Goal: Task Accomplishment & Management: Complete application form

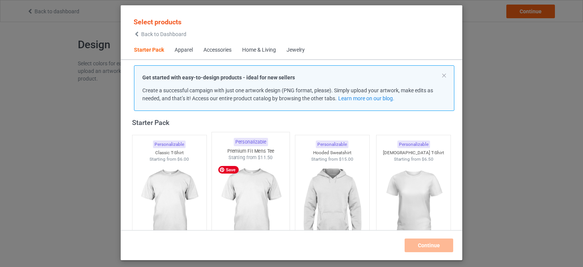
click at [248, 200] on img at bounding box center [250, 205] width 71 height 89
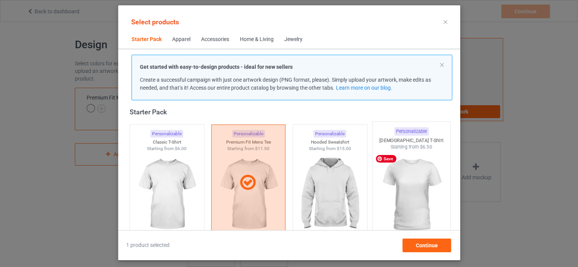
click at [402, 197] on img at bounding box center [410, 194] width 71 height 89
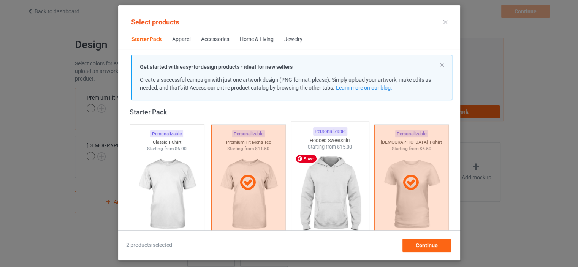
click at [334, 197] on img at bounding box center [329, 194] width 71 height 89
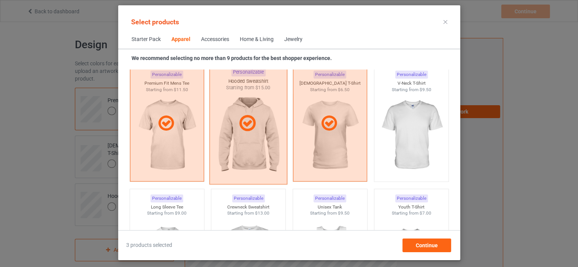
scroll to position [541, 0]
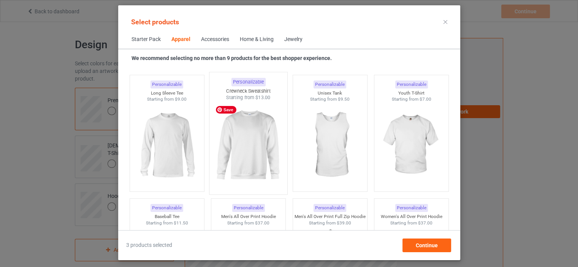
click at [232, 164] on img at bounding box center [247, 145] width 71 height 89
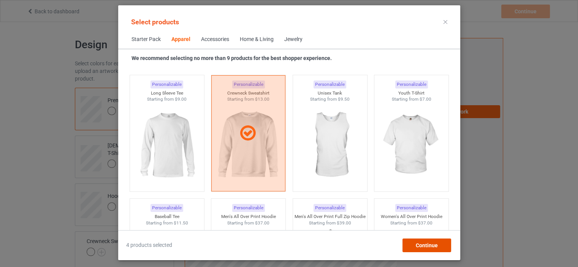
click at [414, 249] on div "Continue" at bounding box center [426, 245] width 49 height 14
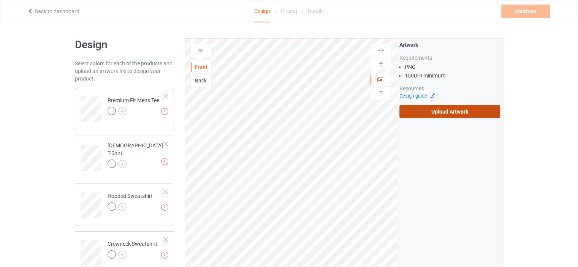
click at [416, 116] on label "Upload Artwork" at bounding box center [449, 111] width 101 height 13
click at [0, 0] on input "Upload Artwork" at bounding box center [0, 0] width 0 height 0
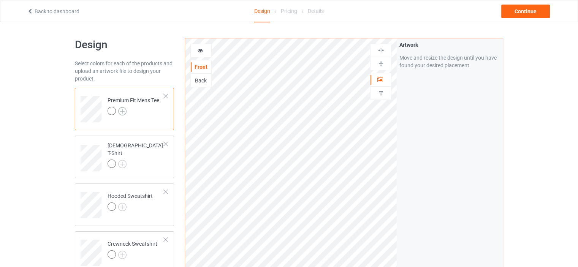
click at [120, 114] on img at bounding box center [122, 111] width 8 height 8
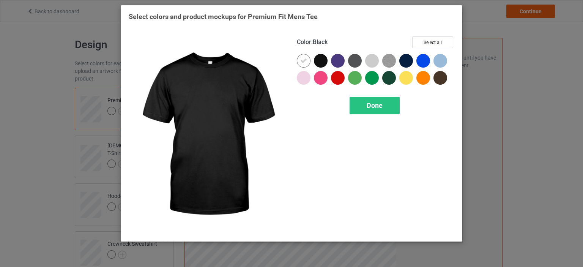
click at [321, 68] on div at bounding box center [322, 62] width 17 height 17
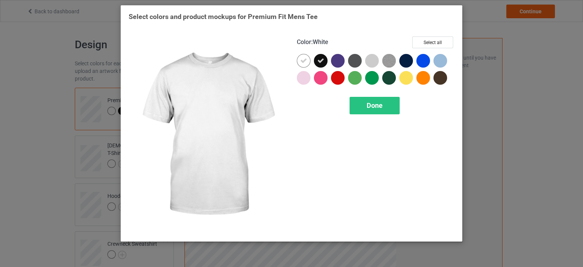
click at [306, 62] on icon at bounding box center [303, 60] width 7 height 7
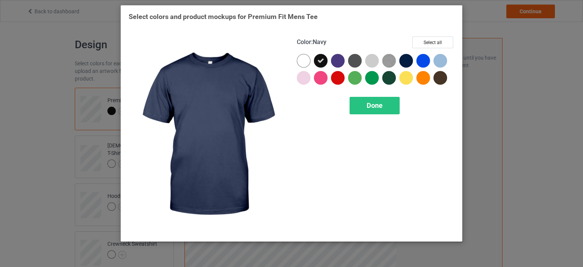
click at [407, 63] on div at bounding box center [406, 61] width 14 height 14
click at [417, 62] on div at bounding box center [425, 62] width 17 height 17
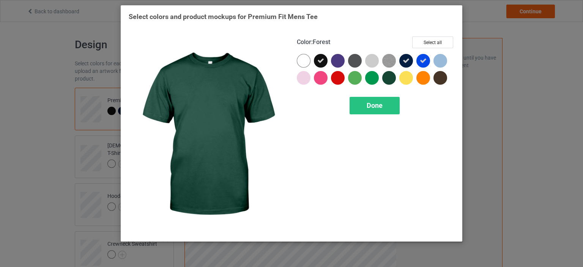
click at [393, 77] on div at bounding box center [389, 78] width 14 height 14
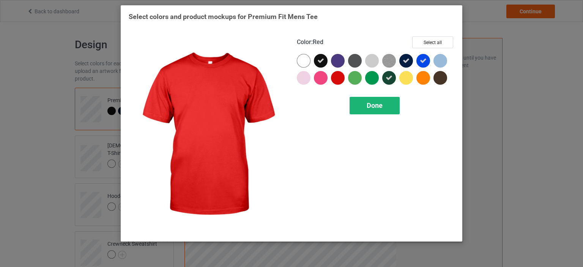
click at [380, 113] on div "Done" at bounding box center [375, 105] width 50 height 17
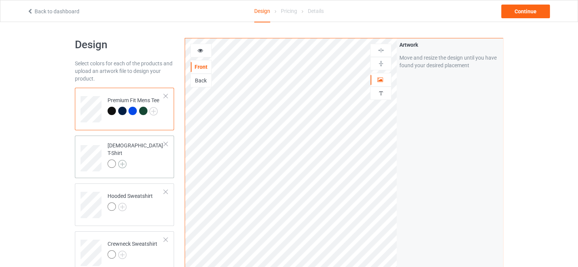
click at [125, 160] on img at bounding box center [122, 164] width 8 height 8
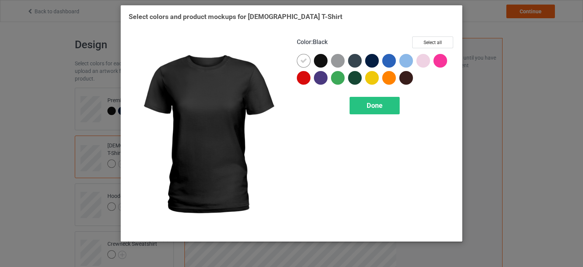
click at [325, 62] on div at bounding box center [321, 61] width 14 height 14
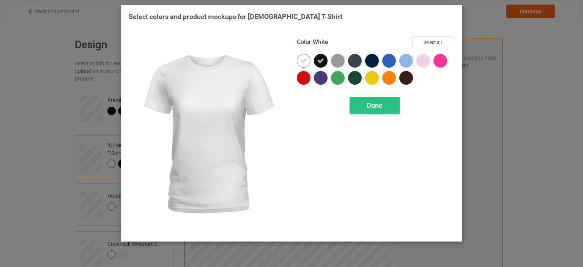
click at [307, 62] on icon at bounding box center [303, 60] width 7 height 7
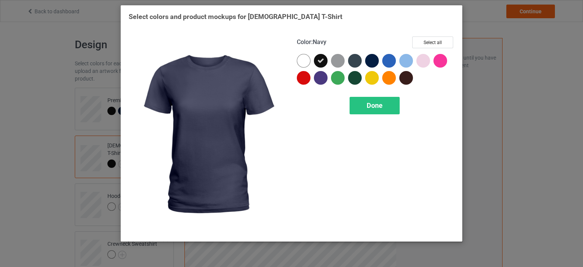
click at [370, 58] on div at bounding box center [372, 61] width 14 height 14
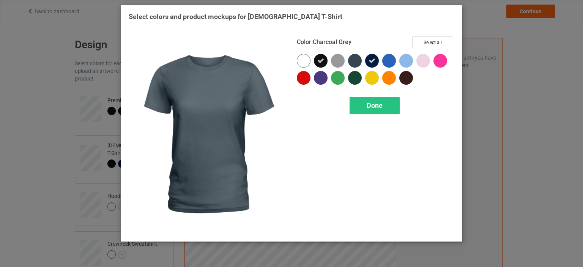
click at [358, 62] on div at bounding box center [355, 61] width 14 height 14
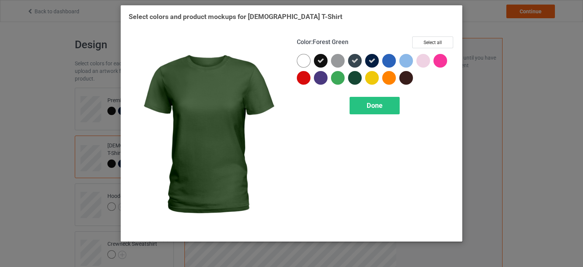
click at [358, 77] on div at bounding box center [355, 78] width 14 height 14
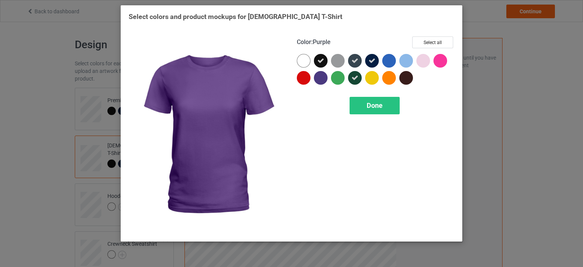
click at [322, 82] on div at bounding box center [321, 78] width 14 height 14
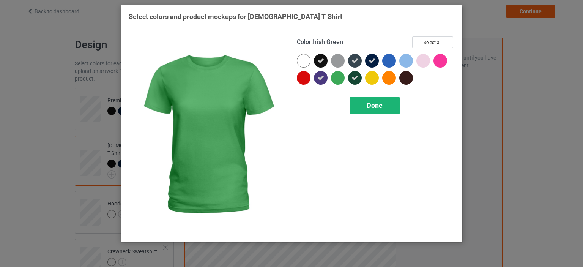
click at [357, 103] on div "Done" at bounding box center [375, 105] width 50 height 17
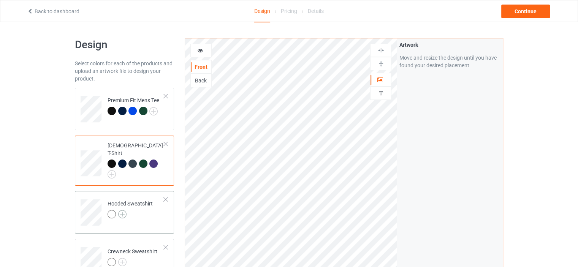
click at [122, 210] on img at bounding box center [122, 214] width 8 height 8
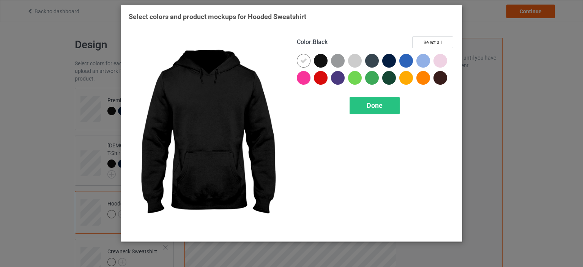
click at [320, 61] on div at bounding box center [321, 61] width 14 height 14
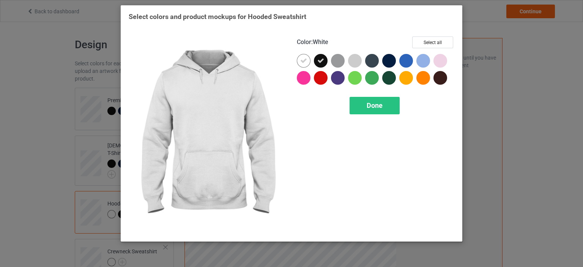
click at [307, 60] on div at bounding box center [304, 61] width 14 height 14
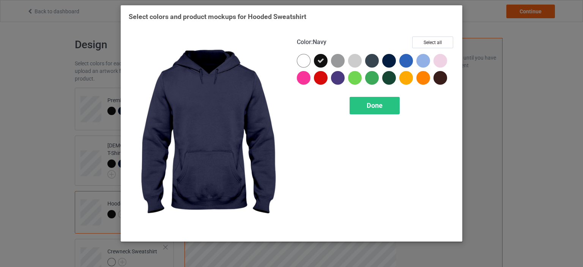
click at [391, 61] on div at bounding box center [389, 61] width 14 height 14
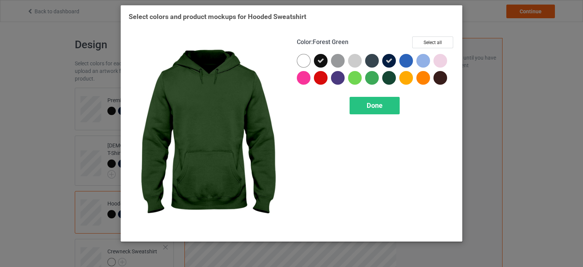
click at [392, 74] on div at bounding box center [389, 78] width 14 height 14
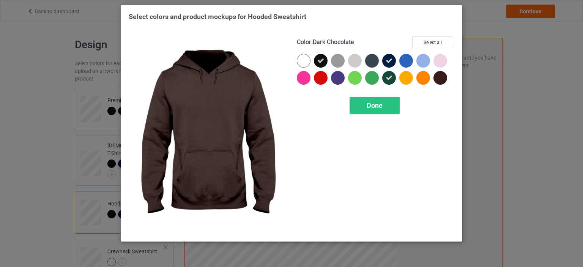
click at [436, 78] on div at bounding box center [441, 78] width 14 height 14
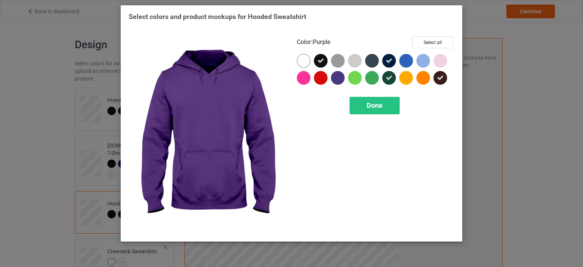
click at [340, 73] on div at bounding box center [338, 78] width 14 height 14
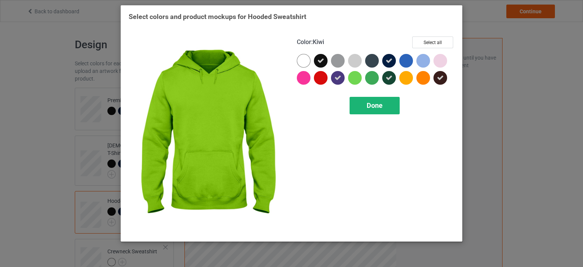
click at [366, 100] on div "Done" at bounding box center [375, 105] width 50 height 17
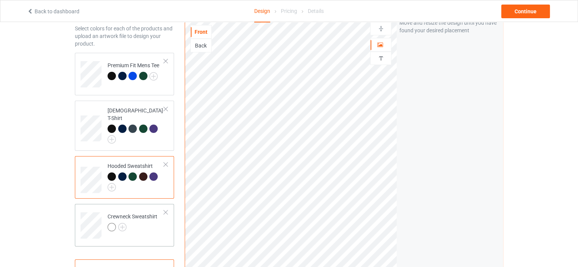
scroll to position [76, 0]
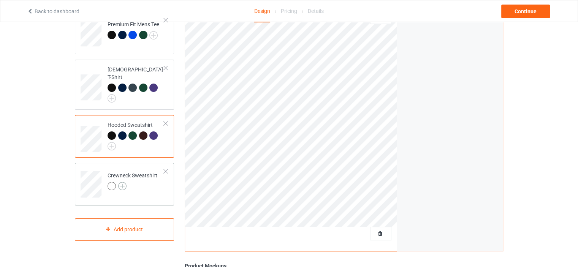
click at [120, 182] on img at bounding box center [122, 186] width 8 height 8
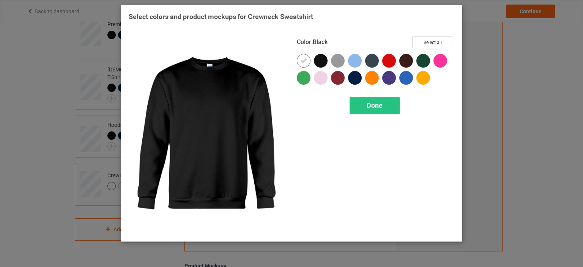
click at [320, 65] on div at bounding box center [321, 61] width 14 height 14
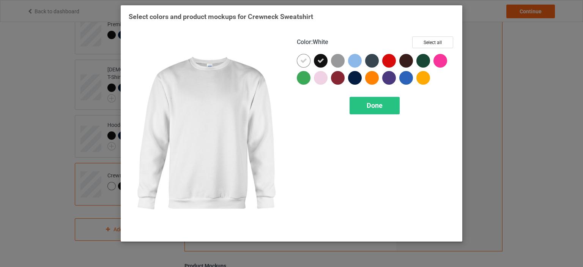
click at [309, 62] on div at bounding box center [304, 61] width 14 height 14
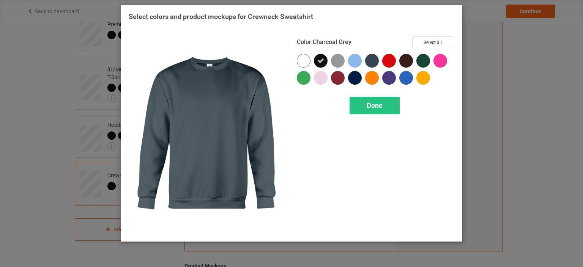
click at [378, 61] on div at bounding box center [372, 61] width 14 height 14
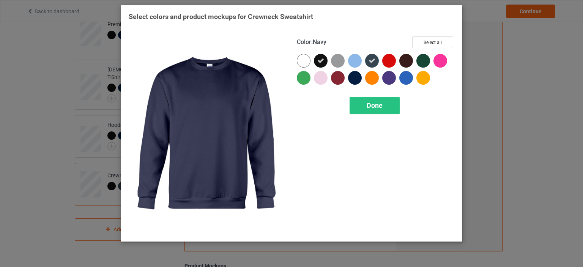
click at [359, 77] on div at bounding box center [355, 78] width 14 height 14
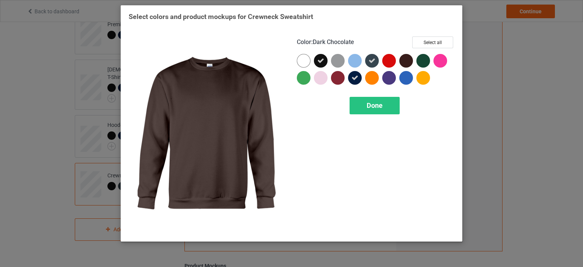
click at [409, 60] on div at bounding box center [406, 61] width 14 height 14
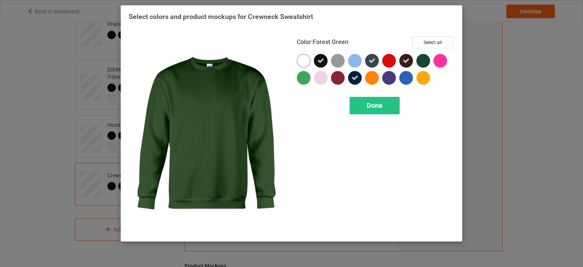
click at [422, 60] on div at bounding box center [424, 61] width 14 height 14
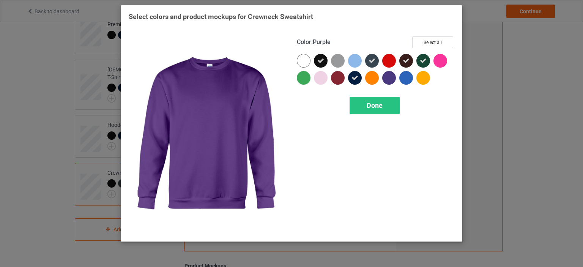
drag, startPoint x: 391, startPoint y: 74, endPoint x: 389, endPoint y: 83, distance: 9.1
click at [391, 74] on div at bounding box center [389, 78] width 14 height 14
drag, startPoint x: 383, startPoint y: 96, endPoint x: 381, endPoint y: 100, distance: 4.4
click at [382, 98] on div "Color : Purple Select all Done" at bounding box center [376, 135] width 168 height 208
click at [380, 105] on span "Done" at bounding box center [375, 105] width 16 height 8
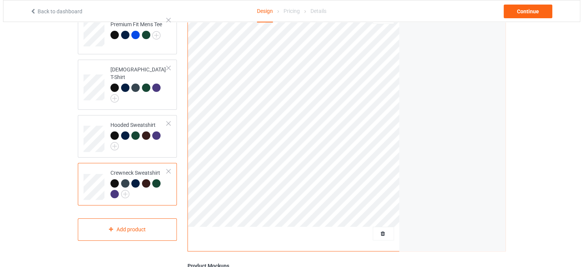
scroll to position [224, 0]
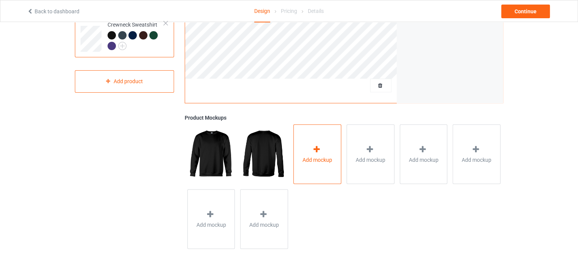
click at [319, 159] on span "Add mockup" at bounding box center [317, 160] width 30 height 8
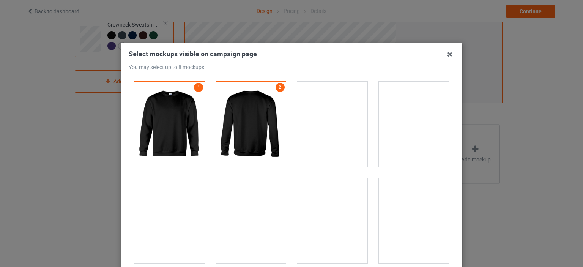
click at [254, 209] on div at bounding box center [251, 220] width 70 height 85
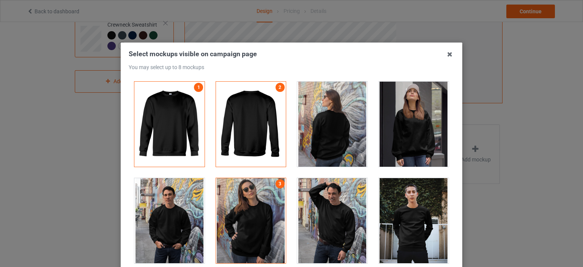
click at [151, 210] on div at bounding box center [169, 220] width 70 height 85
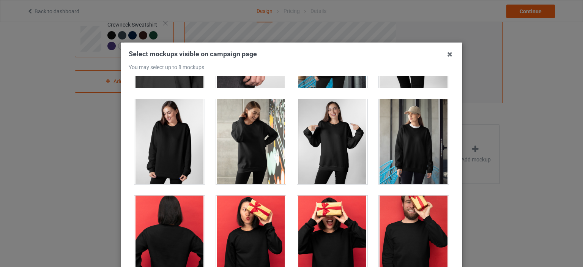
scroll to position [570, 0]
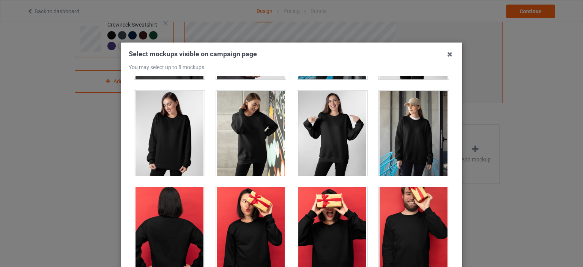
click at [314, 142] on div at bounding box center [332, 133] width 70 height 85
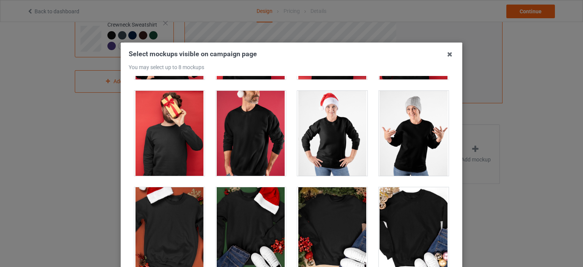
scroll to position [835, 0]
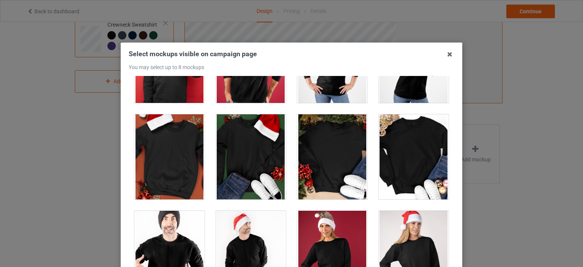
click at [400, 160] on div at bounding box center [414, 156] width 70 height 85
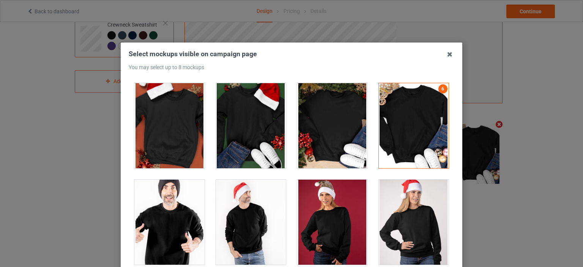
scroll to position [224, 0]
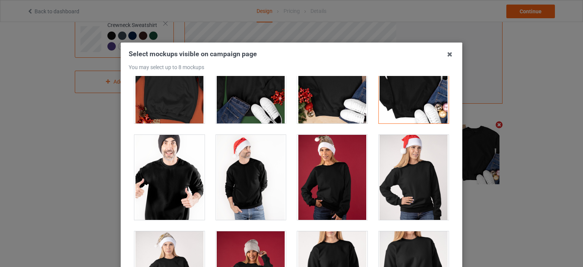
click at [400, 160] on div at bounding box center [414, 177] width 70 height 85
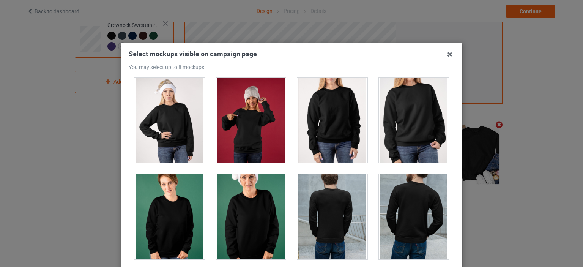
scroll to position [987, 0]
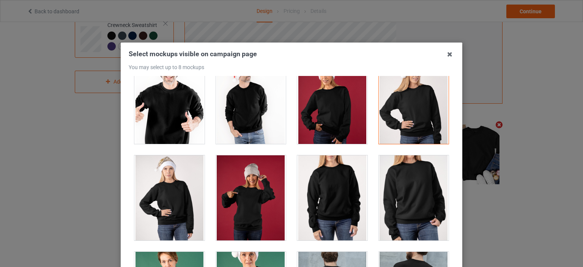
click at [169, 125] on div at bounding box center [169, 101] width 70 height 85
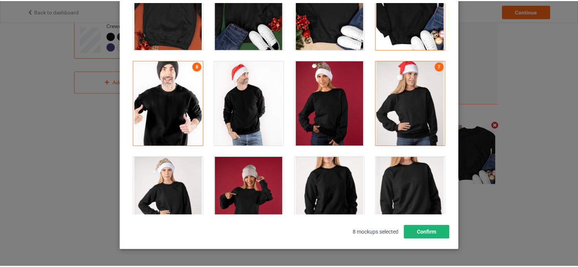
scroll to position [100, 0]
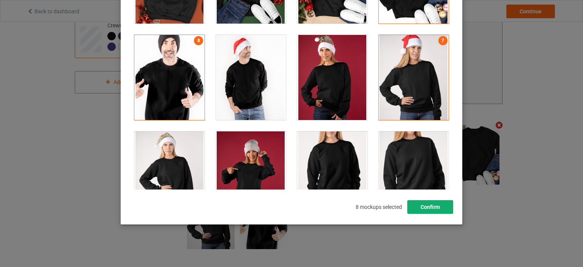
click at [427, 203] on button "Confirm" at bounding box center [430, 207] width 46 height 14
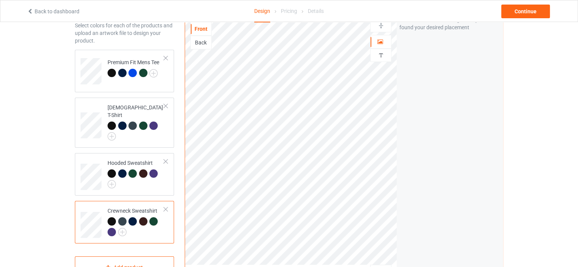
scroll to position [33, 0]
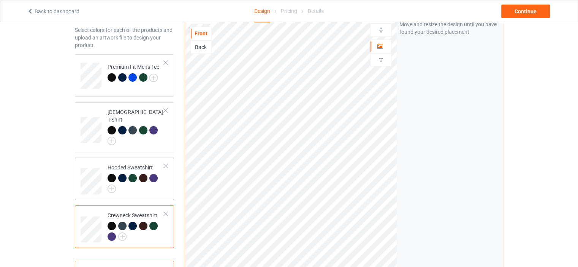
click at [164, 185] on td "Hooded Sweatshirt" at bounding box center [135, 179] width 65 height 36
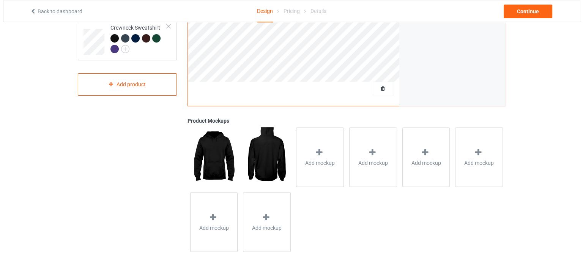
scroll to position [223, 0]
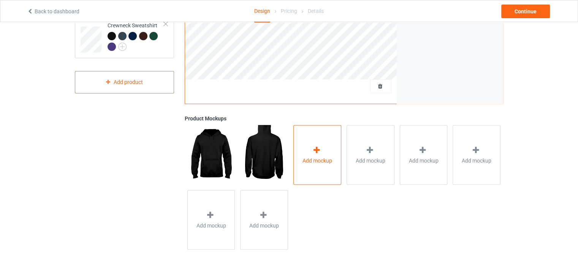
click at [330, 158] on span "Add mockup" at bounding box center [317, 160] width 30 height 8
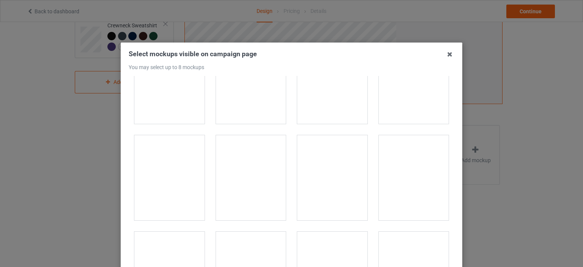
scroll to position [759, 0]
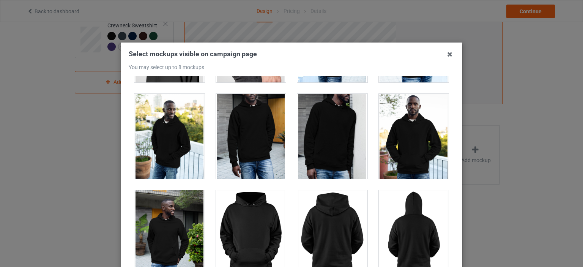
click at [259, 215] on div at bounding box center [251, 232] width 70 height 85
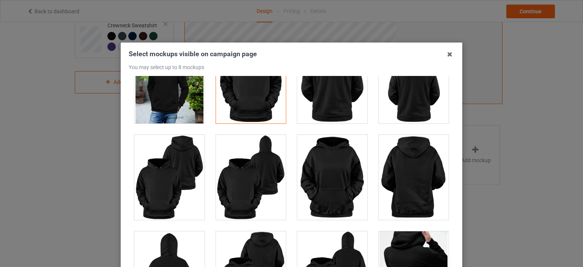
click at [348, 188] on div at bounding box center [332, 177] width 70 height 85
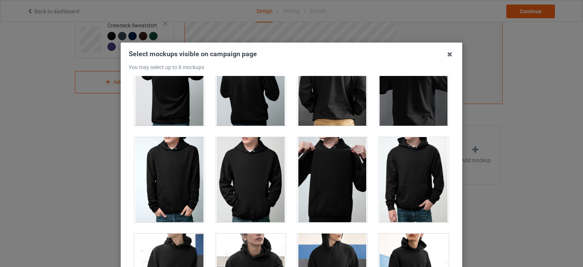
scroll to position [1291, 0]
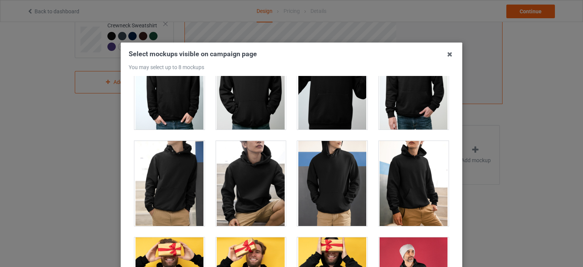
click at [328, 112] on div at bounding box center [332, 86] width 70 height 85
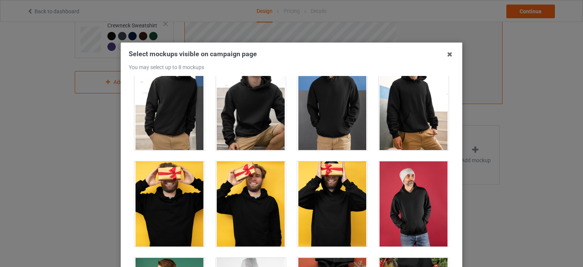
click at [386, 204] on div at bounding box center [414, 203] width 70 height 85
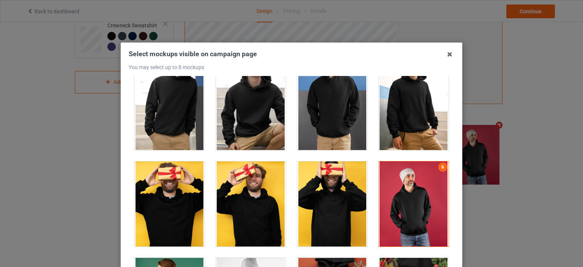
scroll to position [1519, 0]
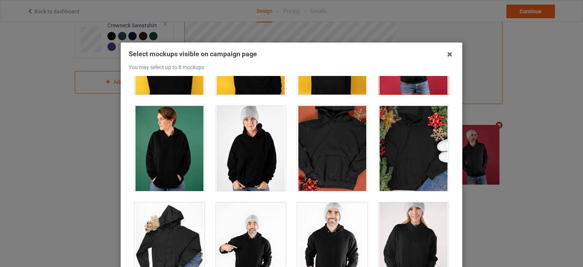
click at [249, 155] on div at bounding box center [251, 148] width 70 height 85
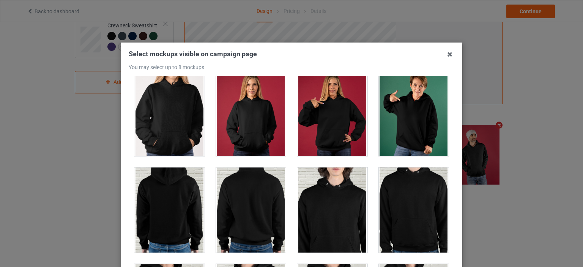
click at [325, 116] on div at bounding box center [332, 113] width 70 height 85
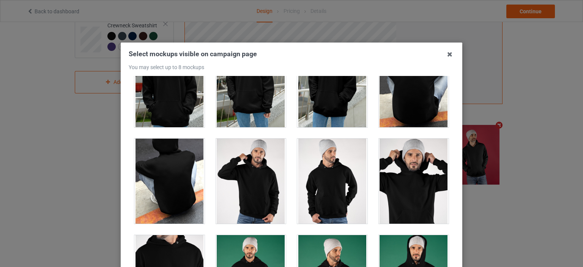
scroll to position [2392, 0]
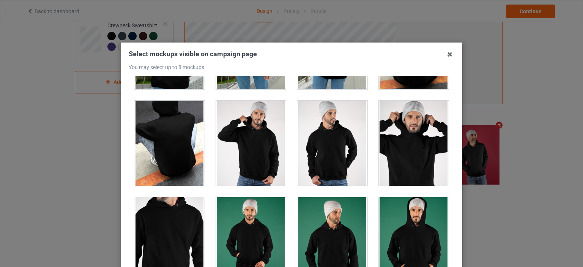
click at [328, 204] on div at bounding box center [332, 239] width 70 height 85
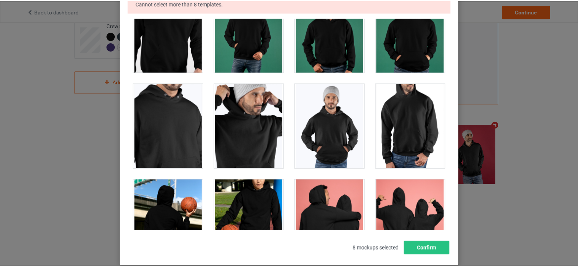
scroll to position [123, 0]
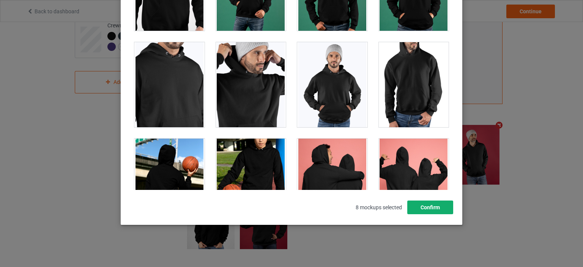
click at [427, 204] on button "Confirm" at bounding box center [430, 207] width 46 height 14
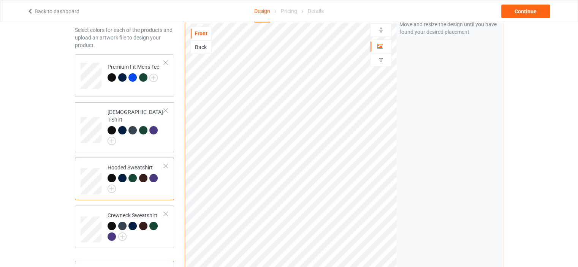
click at [150, 134] on div at bounding box center [135, 135] width 57 height 19
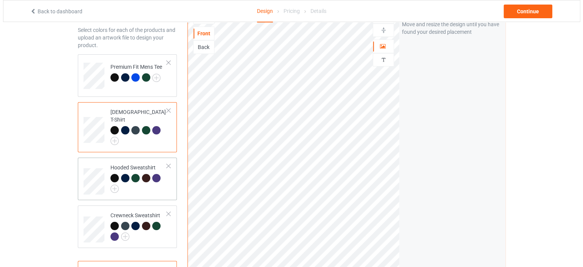
scroll to position [224, 0]
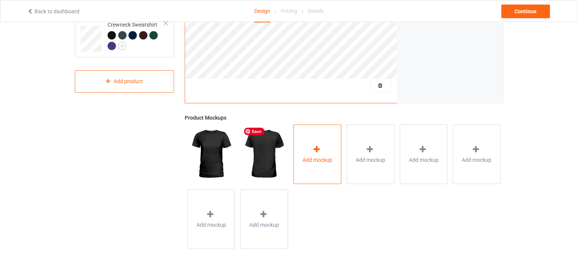
click at [304, 154] on div "Add mockup" at bounding box center [317, 154] width 48 height 60
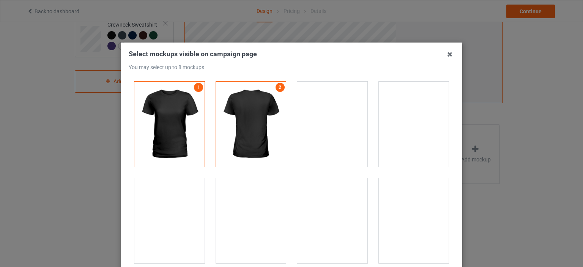
click at [396, 209] on div at bounding box center [414, 220] width 70 height 85
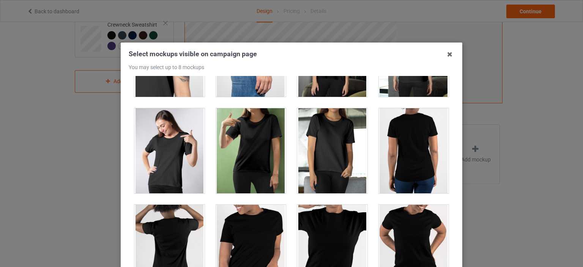
click at [332, 155] on div at bounding box center [332, 150] width 70 height 85
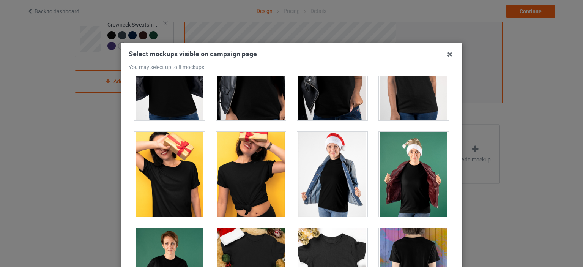
click at [331, 165] on div at bounding box center [332, 174] width 70 height 85
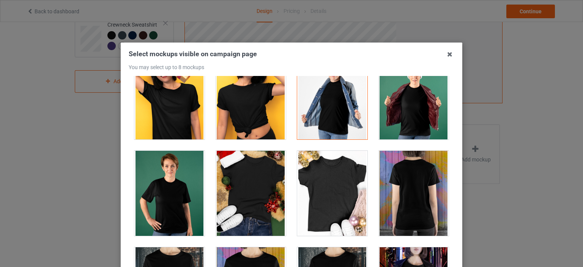
scroll to position [1025, 0]
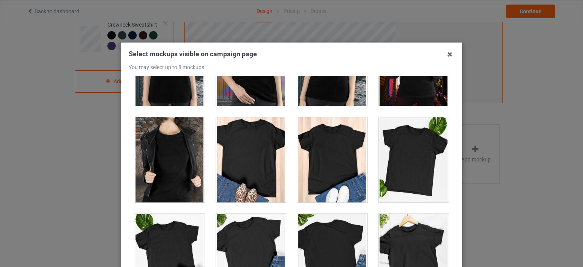
click at [392, 156] on div at bounding box center [414, 159] width 70 height 85
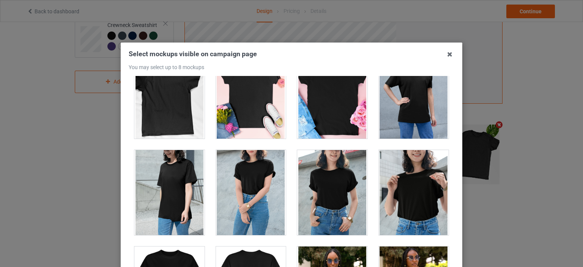
scroll to position [1291, 0]
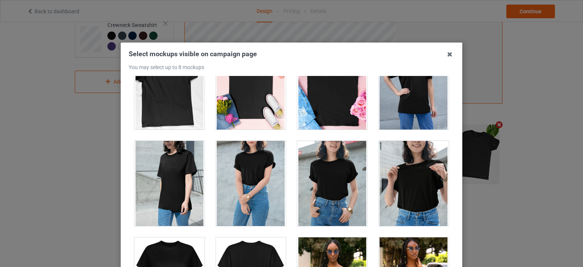
click at [390, 167] on div at bounding box center [414, 183] width 70 height 85
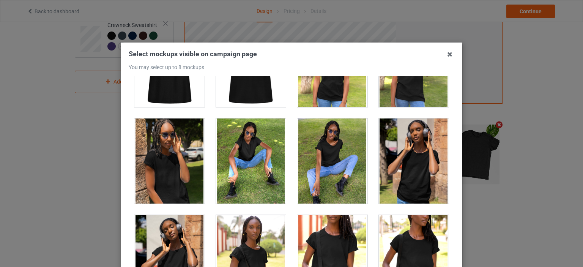
scroll to position [1557, 0]
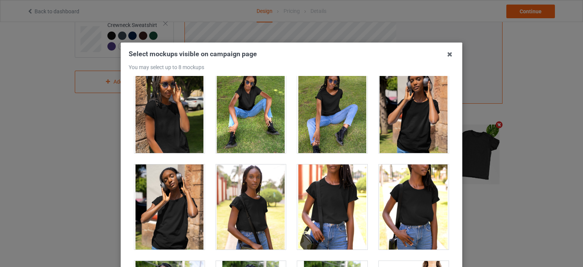
click at [386, 203] on div at bounding box center [414, 206] width 70 height 85
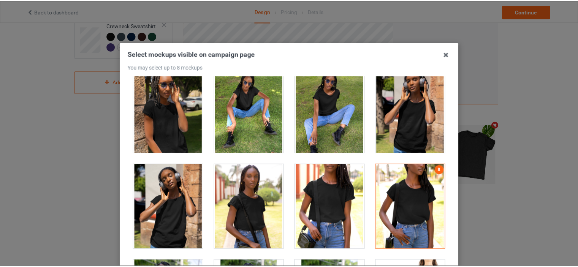
scroll to position [100, 0]
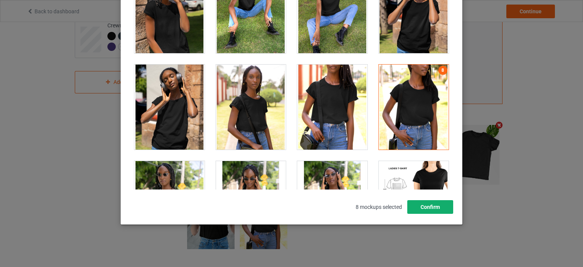
click at [436, 206] on button "Confirm" at bounding box center [430, 207] width 46 height 14
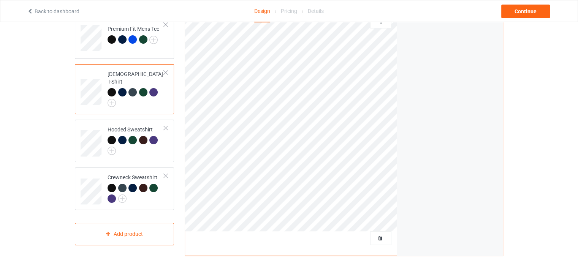
scroll to position [0, 0]
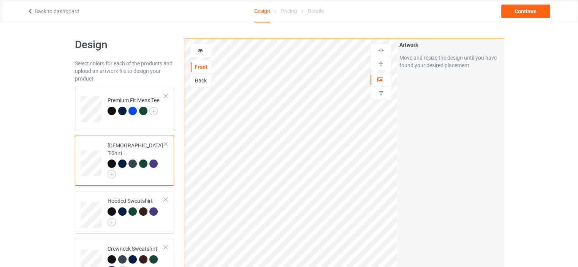
click at [167, 123] on div "Premium Fit Mens Tee" at bounding box center [124, 109] width 99 height 43
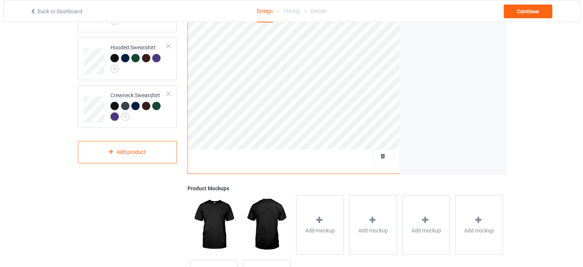
scroll to position [224, 0]
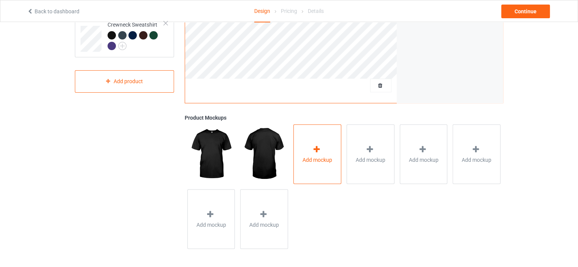
click at [319, 174] on div "Add mockup" at bounding box center [317, 154] width 48 height 60
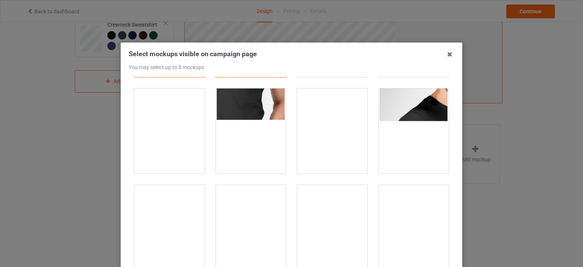
scroll to position [152, 0]
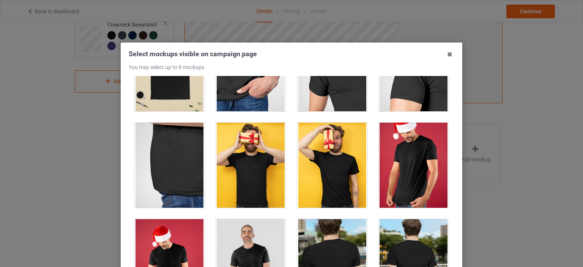
click at [245, 187] on div at bounding box center [251, 165] width 70 height 85
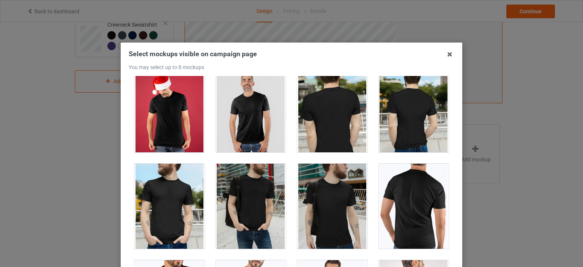
click at [261, 118] on div at bounding box center [251, 109] width 70 height 85
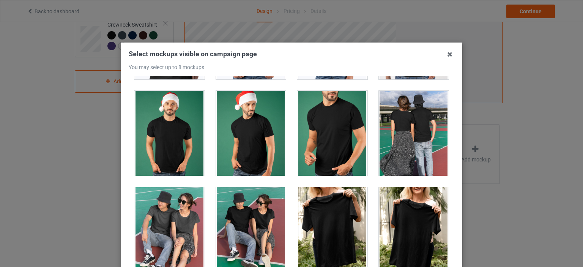
click at [342, 128] on div at bounding box center [332, 133] width 70 height 85
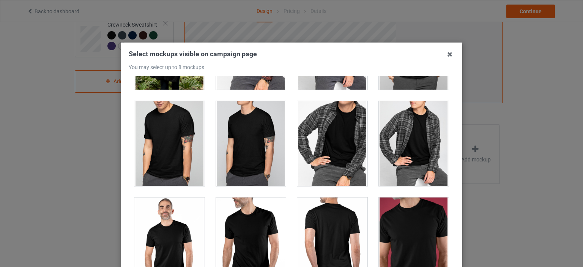
scroll to position [873, 0]
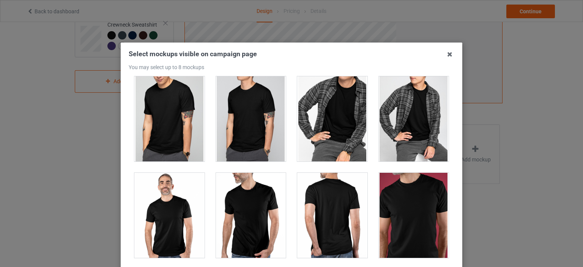
click at [392, 210] on div at bounding box center [414, 215] width 70 height 85
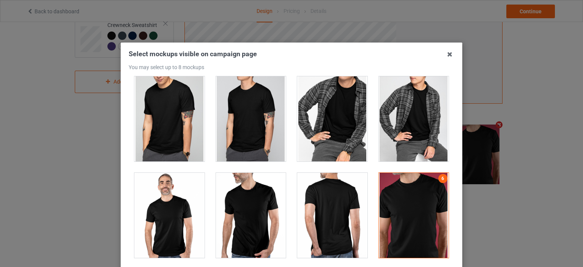
scroll to position [1139, 0]
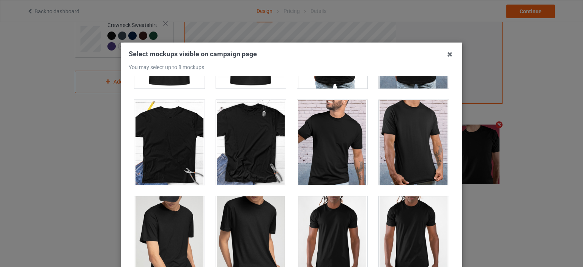
click at [379, 165] on div at bounding box center [414, 142] width 70 height 85
click at [385, 213] on div at bounding box center [414, 238] width 70 height 85
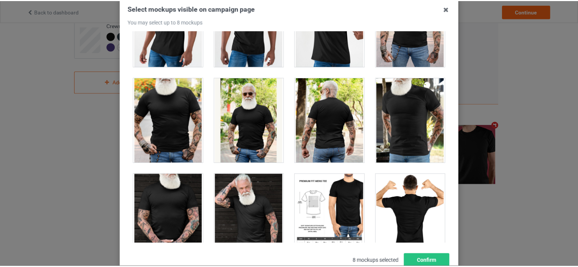
scroll to position [100, 0]
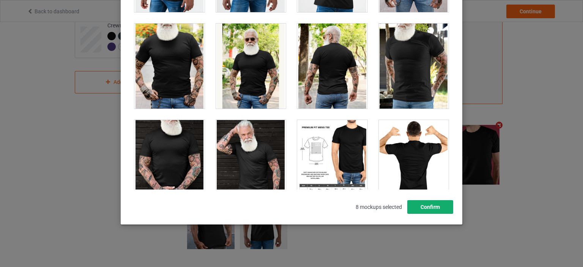
drag, startPoint x: 439, startPoint y: 210, endPoint x: 414, endPoint y: 202, distance: 25.7
click at [439, 210] on button "Confirm" at bounding box center [430, 207] width 46 height 14
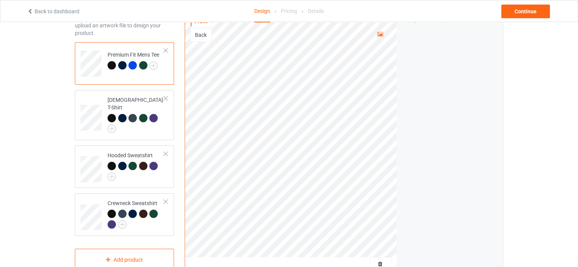
scroll to position [33, 0]
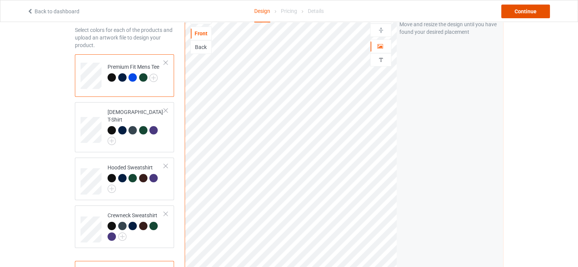
click at [522, 16] on div "Continue" at bounding box center [525, 12] width 49 height 14
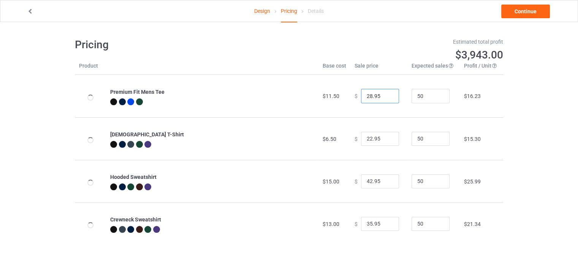
click at [366, 97] on input "28.95" at bounding box center [380, 96] width 38 height 14
click at [368, 97] on input "28.95" at bounding box center [380, 96] width 38 height 14
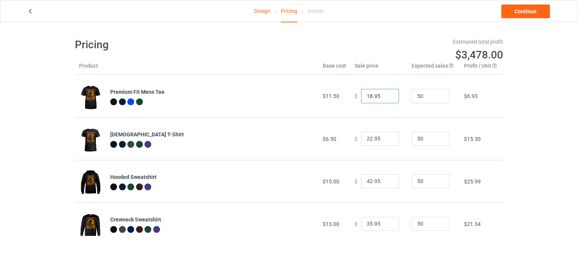
type input "18.95"
click at [368, 141] on input "22.95" at bounding box center [380, 139] width 38 height 14
type input "18.95"
click at [368, 180] on input "42.95" at bounding box center [380, 181] width 38 height 14
type input "29.95"
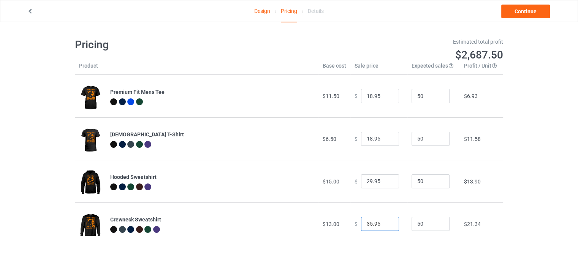
click at [367, 224] on input "35.95" at bounding box center [380, 224] width 38 height 14
type input "25.95"
click at [521, 14] on link "Continue" at bounding box center [525, 12] width 49 height 14
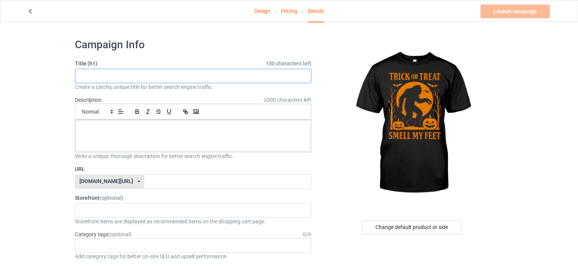
click at [230, 74] on input "text" at bounding box center [193, 76] width 236 height 14
paste input "Halloween Bigfoot Trick or Treat"
type input "Halloween Bigfoot Trick or Treat"
click at [219, 136] on div at bounding box center [192, 136] width 235 height 32
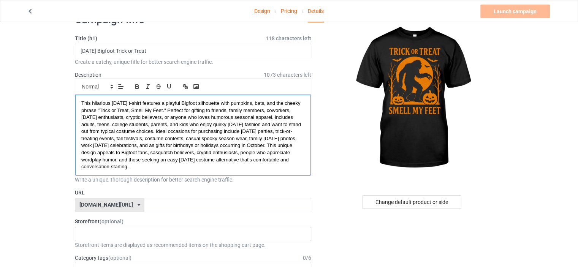
scroll to position [38, 0]
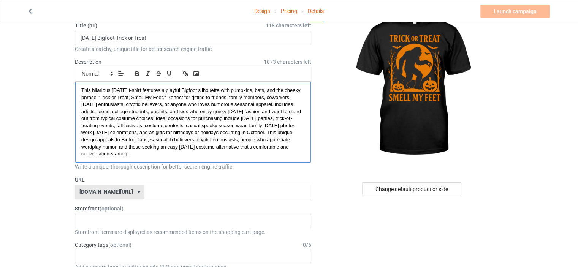
click at [122, 93] on p "This hilarious [DATE] t-shirt features a playful Bigfoot silhouette with pumpki…" at bounding box center [192, 122] width 223 height 71
copy span "[DATE]"
click at [114, 185] on div "speakingprint.com/ speakingprint.com/ teechip.com/ 61593155afa3620afb33000f 587…" at bounding box center [109, 192] width 69 height 14
click at [113, 215] on div "[DOMAIN_NAME][URL]" at bounding box center [109, 220] width 69 height 14
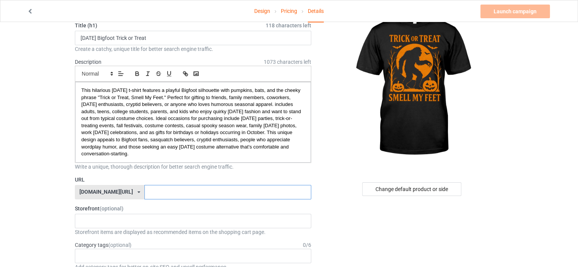
click at [144, 191] on input "text" at bounding box center [227, 192] width 166 height 14
paste input "[DATE]"
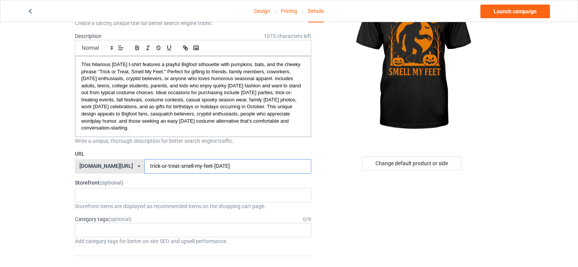
scroll to position [76, 0]
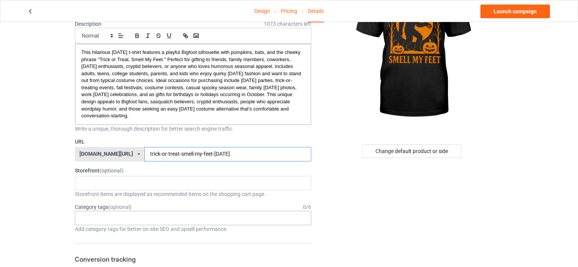
type input "trick-or-treat-smell-my-feet-Halloween"
click at [104, 219] on div "Age > [DEMOGRAPHIC_DATA] > 1 Age > [DEMOGRAPHIC_DATA] Months > 1 Month Age > [D…" at bounding box center [193, 218] width 236 height 14
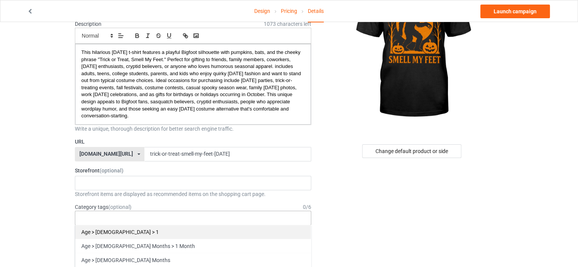
paste input "[DATE]"
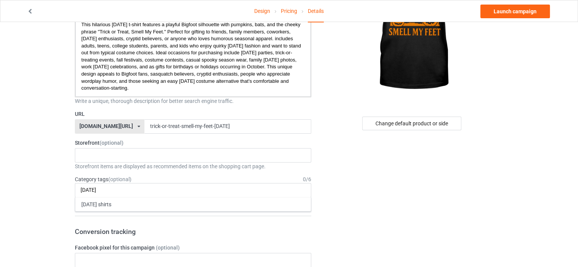
scroll to position [114, 0]
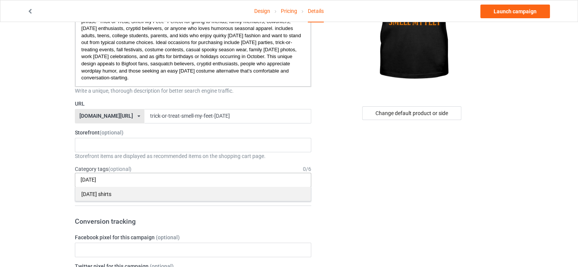
type input "[DATE]"
click at [112, 195] on div "[DATE] shirts" at bounding box center [192, 194] width 235 height 14
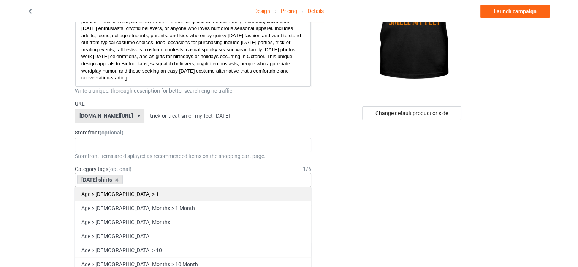
paste input "[DATE]"
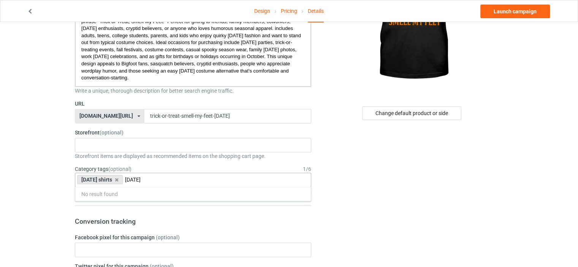
scroll to position [0, 0]
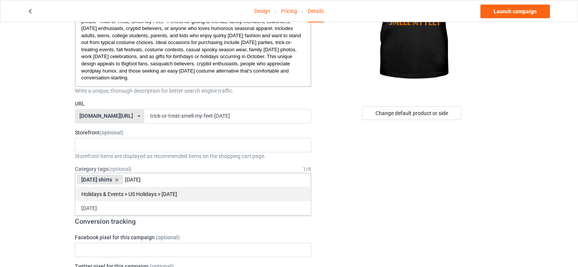
type input "[DATE]"
click at [114, 194] on div "Holidays & Events > US Holidays > [DATE]" at bounding box center [192, 194] width 235 height 14
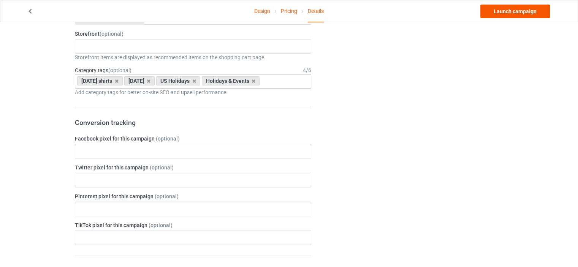
scroll to position [190, 0]
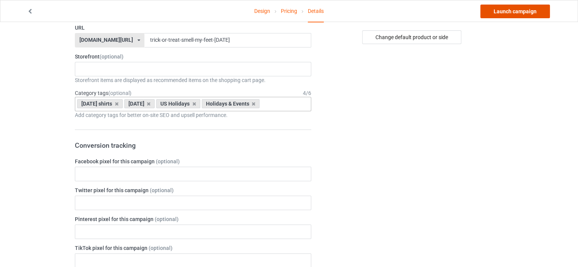
click at [524, 14] on link "Launch campaign" at bounding box center [514, 12] width 69 height 14
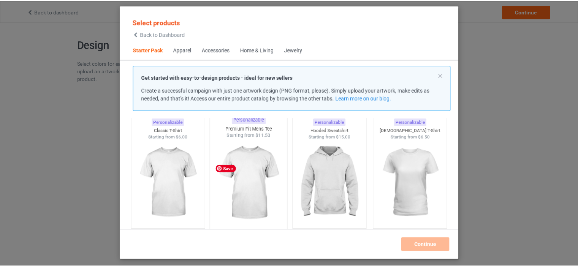
scroll to position [48, 0]
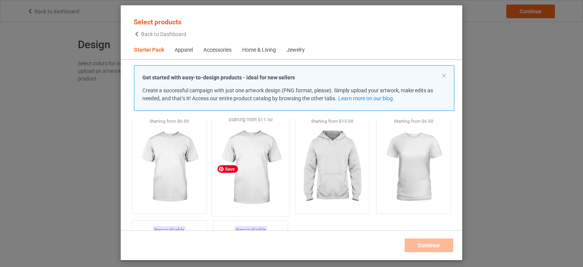
click at [254, 174] on img at bounding box center [250, 167] width 71 height 89
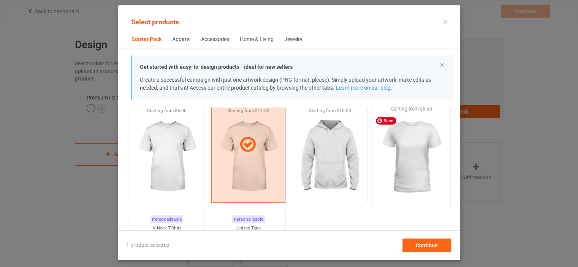
click at [377, 175] on img at bounding box center [410, 156] width 71 height 89
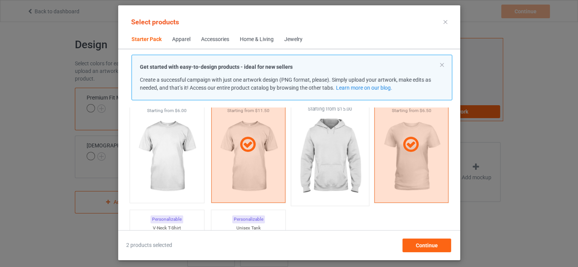
click at [352, 170] on img at bounding box center [329, 156] width 71 height 89
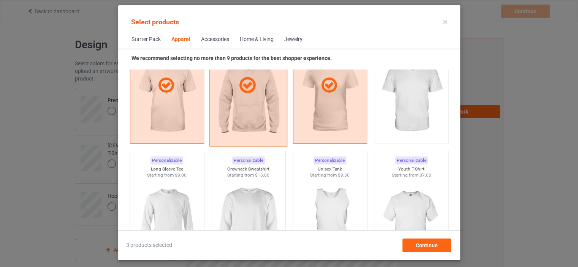
scroll to position [504, 0]
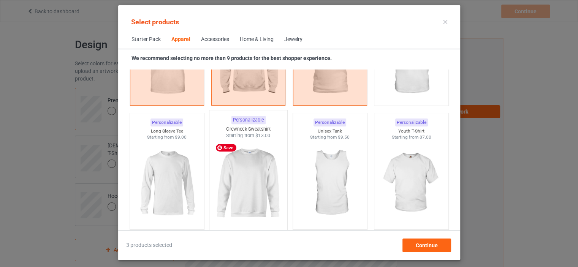
click at [253, 166] on img at bounding box center [247, 183] width 71 height 89
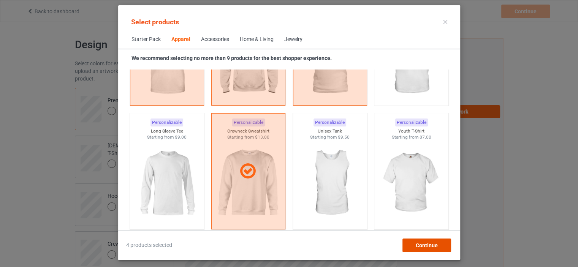
click at [415, 243] on span "Continue" at bounding box center [426, 245] width 22 height 6
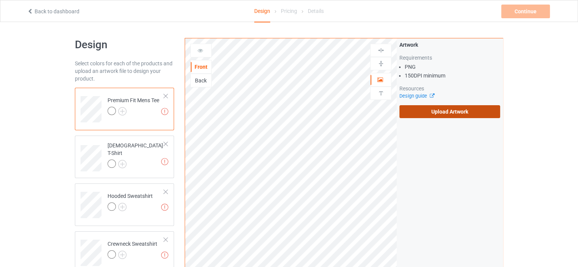
click at [432, 112] on label "Upload Artwork" at bounding box center [449, 111] width 101 height 13
click at [0, 0] on input "Upload Artwork" at bounding box center [0, 0] width 0 height 0
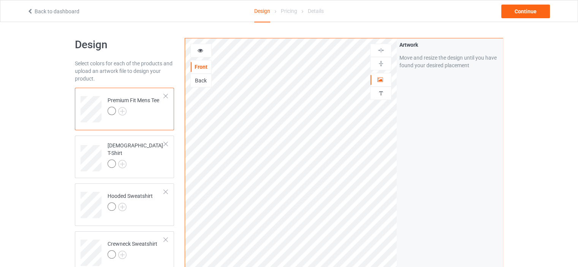
click at [126, 111] on link at bounding box center [122, 112] width 8 height 6
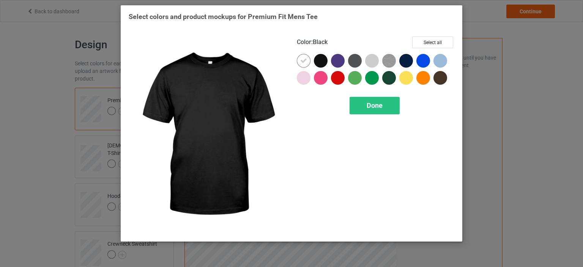
click at [322, 62] on div at bounding box center [321, 61] width 14 height 14
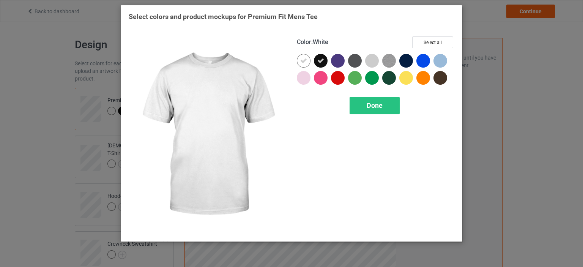
click at [303, 61] on icon at bounding box center [303, 60] width 7 height 7
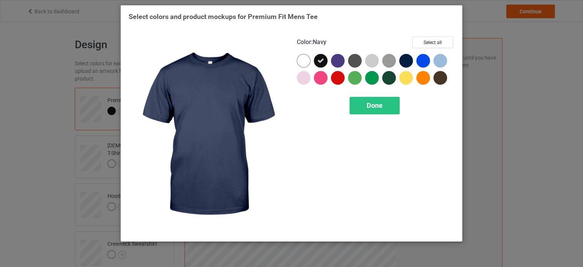
click at [403, 62] on div at bounding box center [406, 61] width 14 height 14
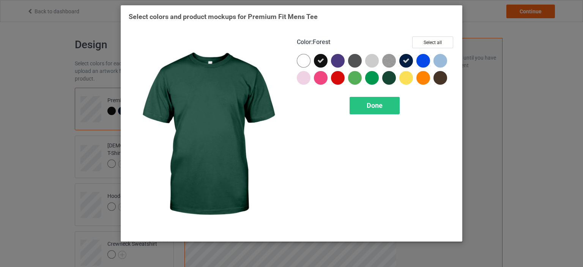
click at [387, 77] on div at bounding box center [389, 78] width 14 height 14
click at [367, 104] on span "Done" at bounding box center [375, 105] width 16 height 8
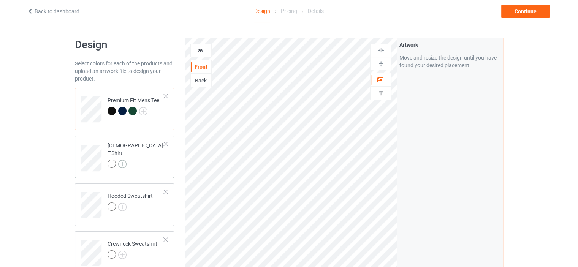
click at [122, 161] on img at bounding box center [122, 164] width 8 height 8
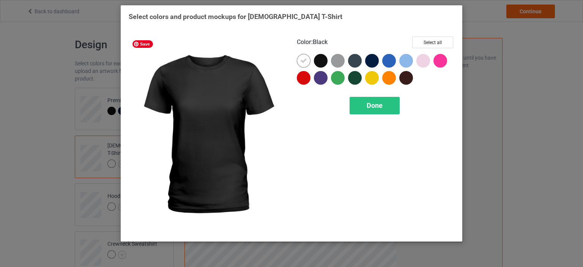
click at [325, 60] on div at bounding box center [321, 61] width 14 height 14
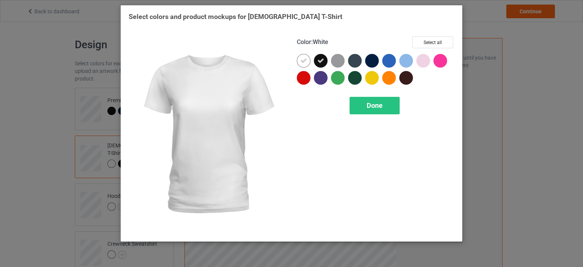
click at [309, 60] on div at bounding box center [304, 61] width 14 height 14
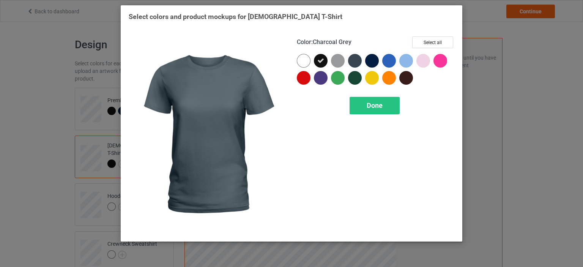
click at [355, 63] on div at bounding box center [355, 61] width 14 height 14
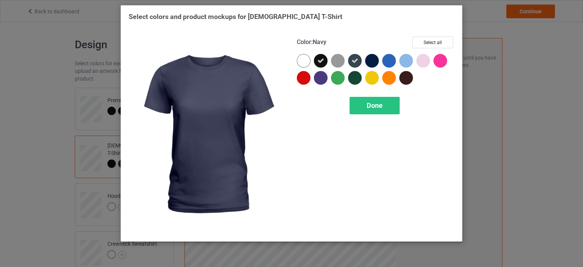
click at [371, 63] on div at bounding box center [372, 61] width 14 height 14
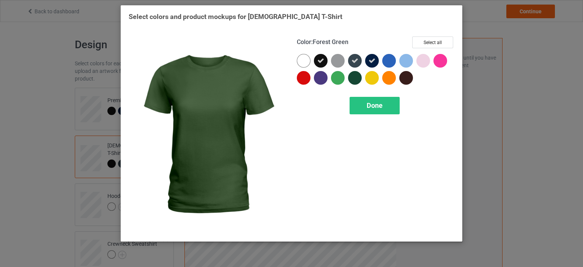
click at [350, 83] on div at bounding box center [356, 79] width 17 height 17
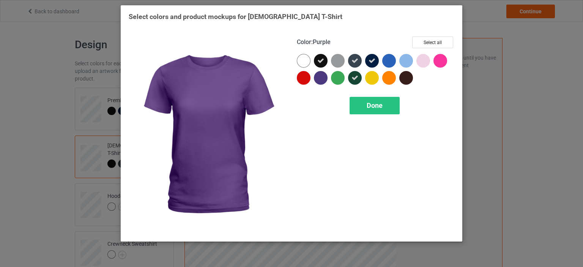
click at [319, 80] on div at bounding box center [321, 78] width 14 height 14
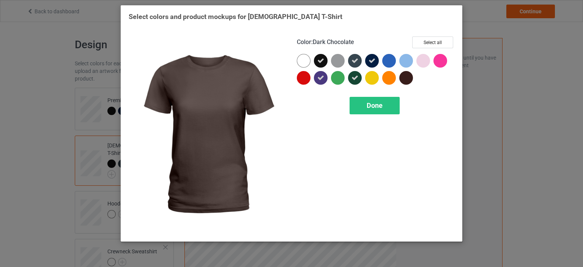
click at [406, 79] on div at bounding box center [406, 78] width 14 height 14
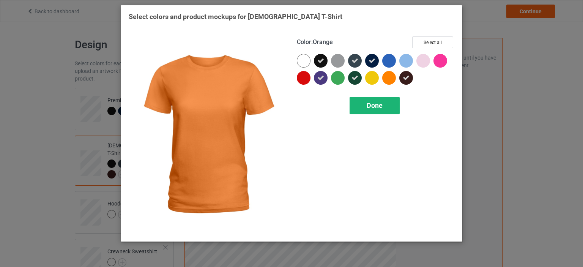
click at [381, 97] on div "Done" at bounding box center [375, 105] width 50 height 17
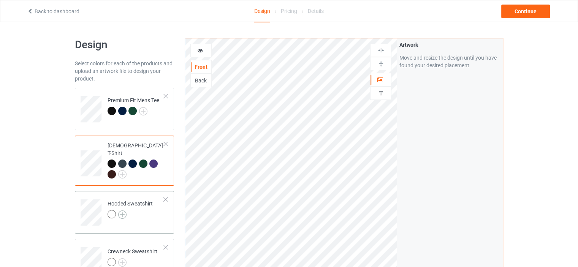
click at [125, 210] on img at bounding box center [122, 214] width 8 height 8
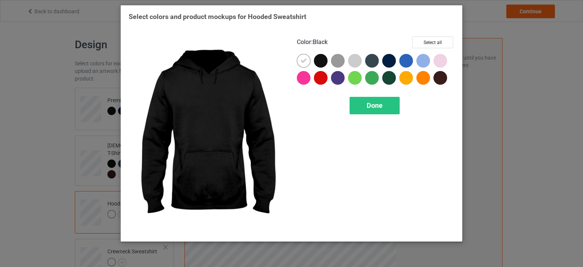
click at [317, 63] on div at bounding box center [321, 61] width 14 height 14
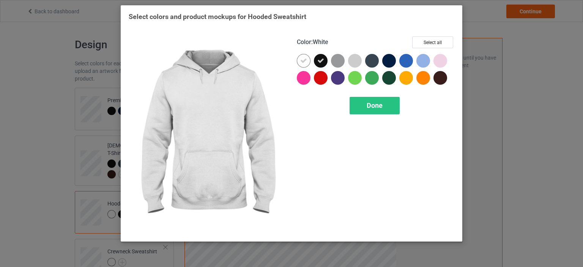
click at [309, 60] on div at bounding box center [304, 61] width 14 height 14
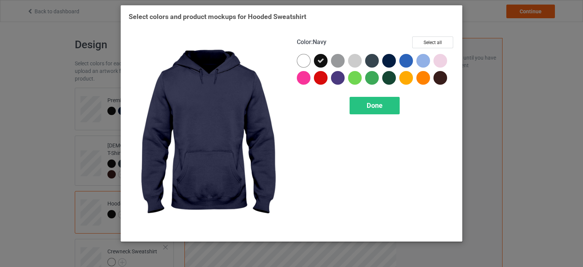
click at [387, 56] on div at bounding box center [389, 61] width 14 height 14
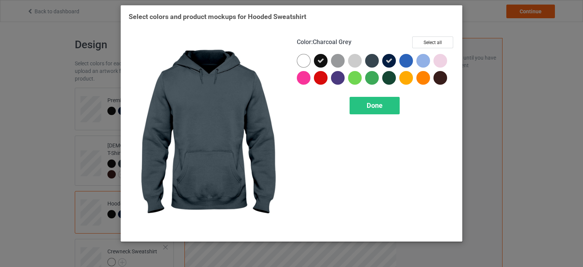
click at [365, 59] on div at bounding box center [356, 62] width 17 height 17
click at [372, 61] on div at bounding box center [372, 61] width 14 height 14
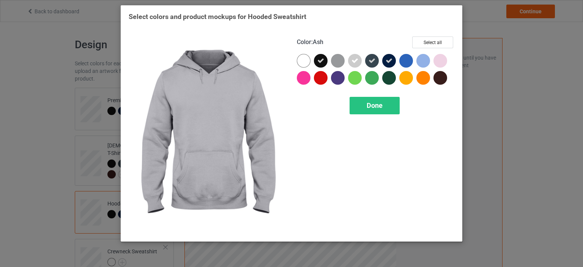
click at [358, 61] on icon at bounding box center [355, 60] width 7 height 7
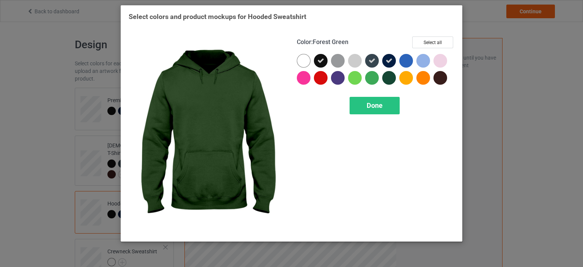
click at [388, 76] on div at bounding box center [389, 78] width 14 height 14
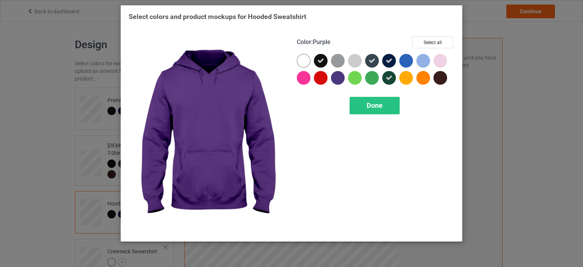
click at [337, 77] on div at bounding box center [338, 78] width 14 height 14
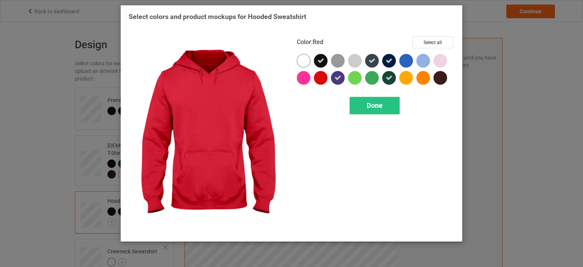
click at [323, 80] on div at bounding box center [321, 78] width 14 height 14
click at [324, 82] on div at bounding box center [321, 78] width 14 height 14
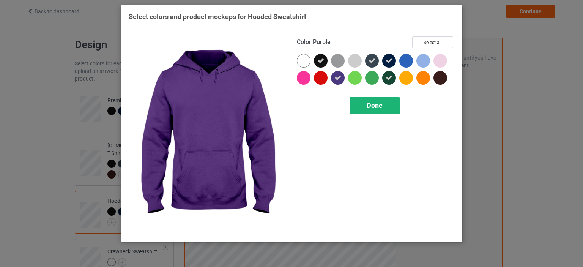
click at [361, 100] on div "Done" at bounding box center [375, 105] width 50 height 17
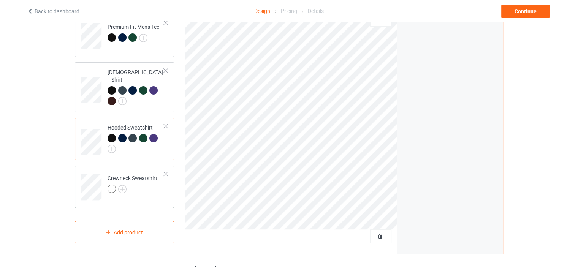
scroll to position [76, 0]
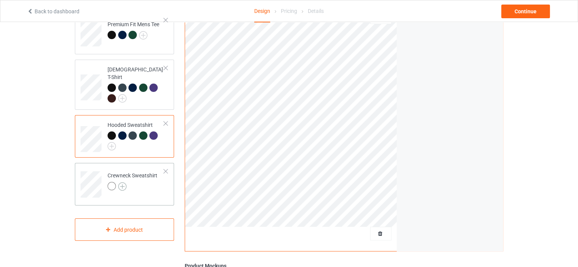
click at [125, 182] on img at bounding box center [122, 186] width 8 height 8
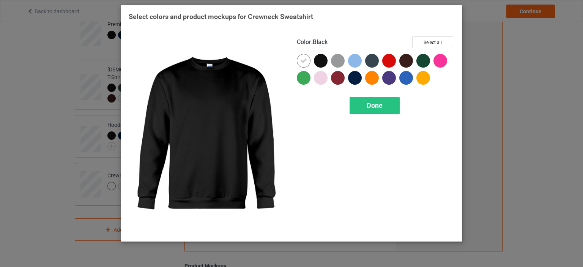
click at [322, 63] on div at bounding box center [321, 61] width 14 height 14
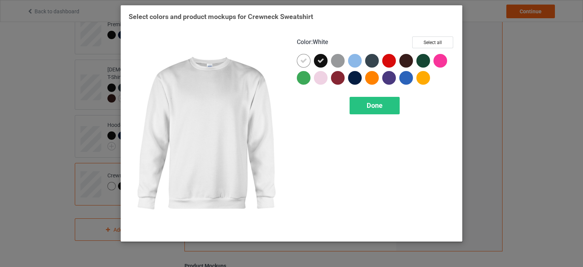
click at [303, 61] on icon at bounding box center [303, 60] width 7 height 7
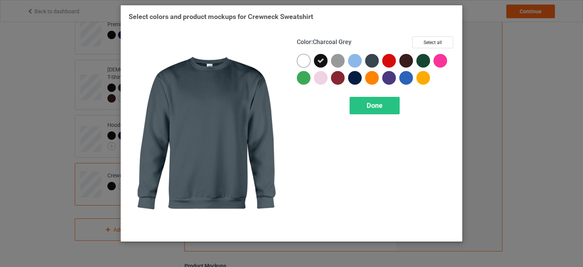
click at [371, 57] on div at bounding box center [372, 61] width 14 height 14
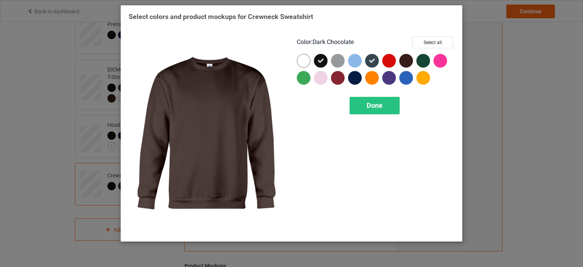
click at [405, 59] on div at bounding box center [406, 61] width 14 height 14
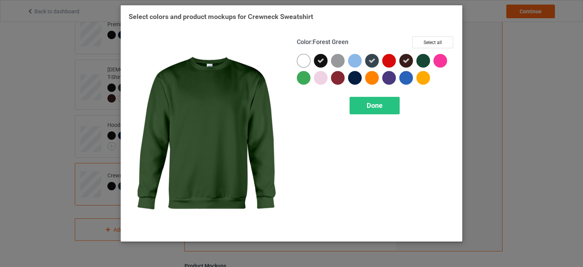
click at [424, 57] on div at bounding box center [424, 61] width 14 height 14
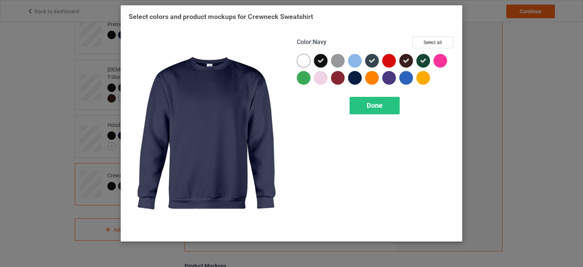
click at [359, 76] on div at bounding box center [355, 78] width 14 height 14
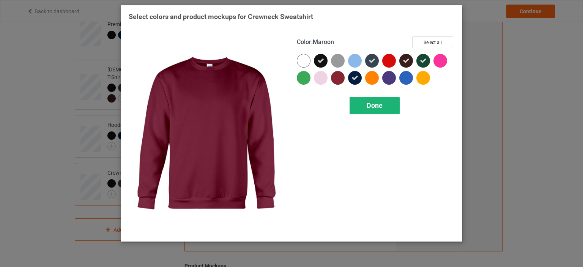
click at [369, 107] on span "Done" at bounding box center [375, 105] width 16 height 8
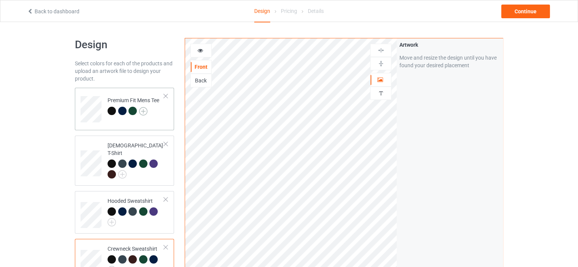
click at [140, 113] on img at bounding box center [143, 111] width 8 height 8
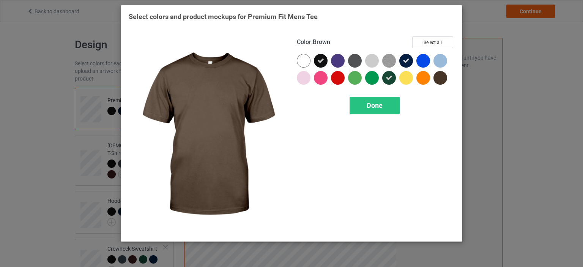
click at [438, 79] on div at bounding box center [441, 78] width 14 height 14
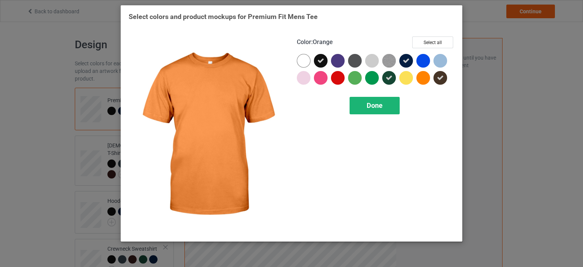
click at [396, 104] on div "Done" at bounding box center [375, 105] width 50 height 17
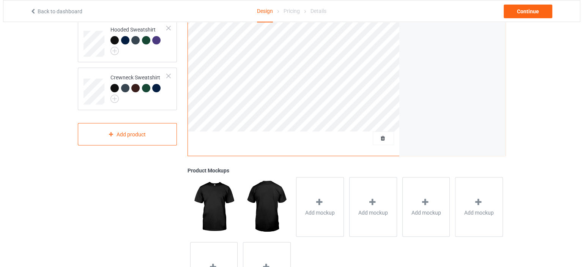
scroll to position [190, 0]
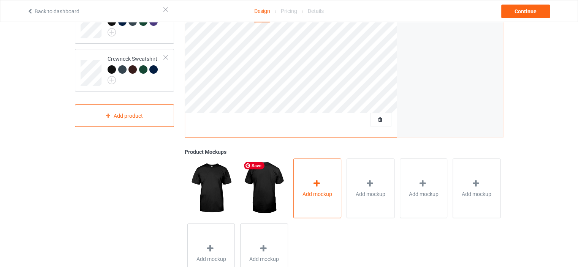
click at [308, 180] on div "Add mockup" at bounding box center [317, 188] width 48 height 60
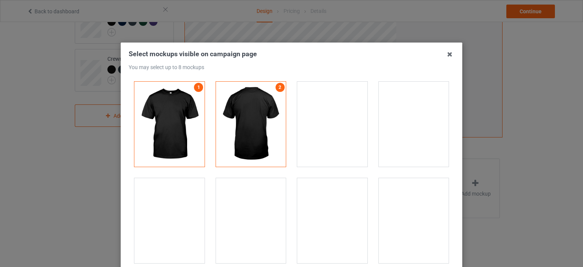
click at [159, 215] on div at bounding box center [169, 220] width 70 height 85
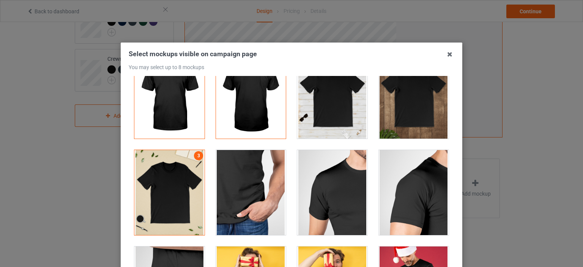
scroll to position [76, 0]
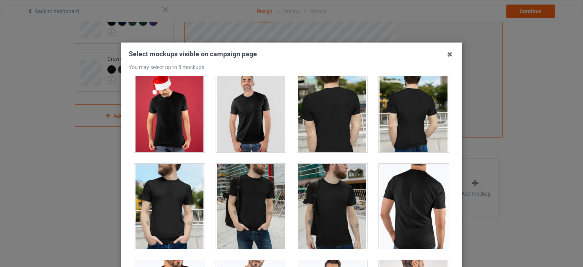
click at [239, 104] on div at bounding box center [251, 109] width 70 height 85
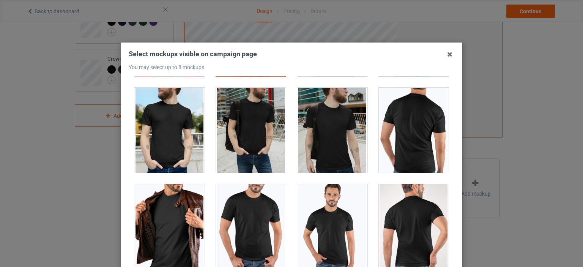
click at [325, 225] on div at bounding box center [332, 226] width 70 height 85
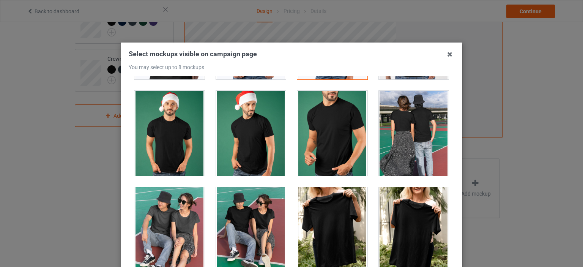
click at [317, 128] on div at bounding box center [332, 133] width 70 height 85
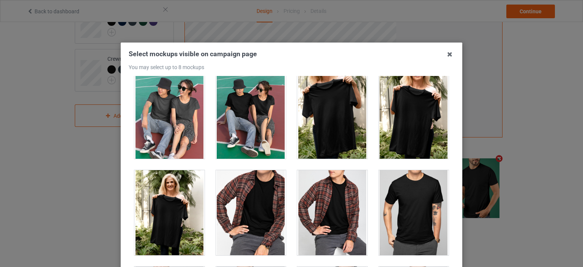
scroll to position [683, 0]
click at [417, 132] on div at bounding box center [414, 115] width 70 height 85
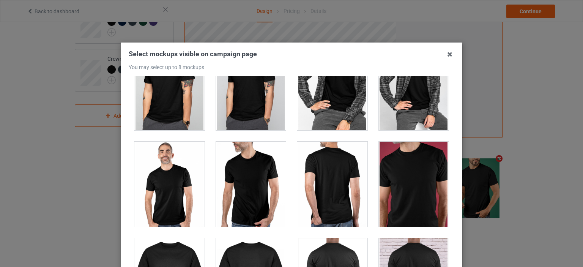
scroll to position [911, 0]
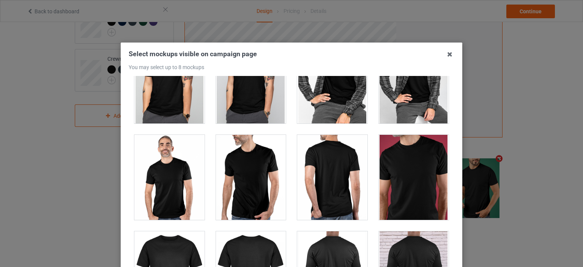
click at [389, 186] on div at bounding box center [414, 177] width 70 height 85
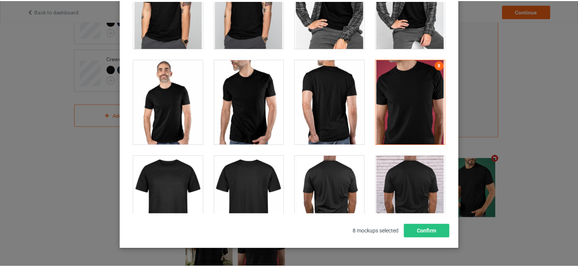
scroll to position [76, 0]
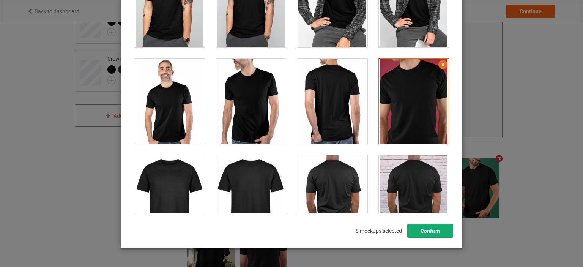
click at [417, 233] on button "Confirm" at bounding box center [430, 231] width 46 height 14
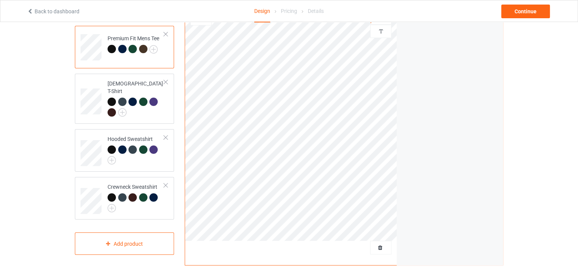
scroll to position [38, 0]
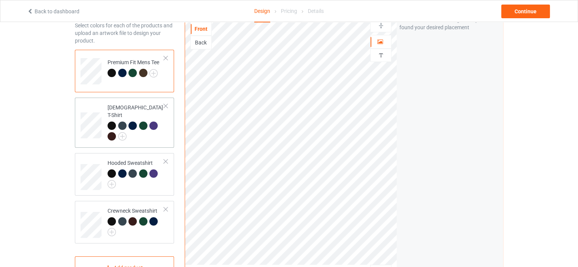
click at [163, 132] on div at bounding box center [135, 132] width 57 height 21
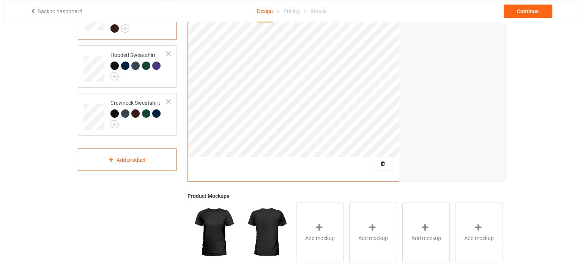
scroll to position [152, 0]
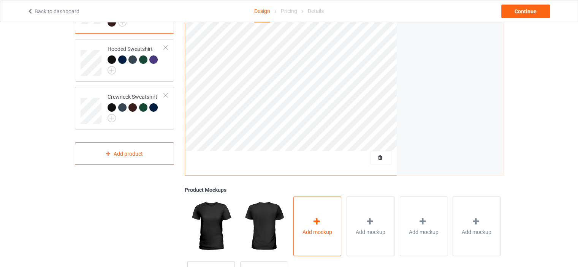
click at [336, 234] on div "Add mockup" at bounding box center [317, 226] width 48 height 60
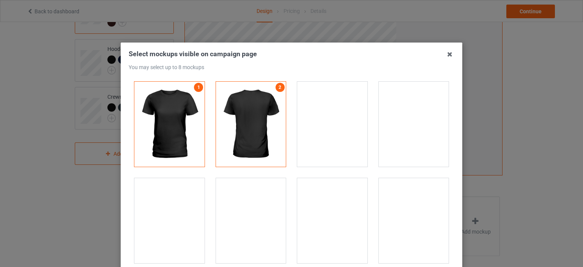
click at [394, 212] on div at bounding box center [414, 220] width 70 height 85
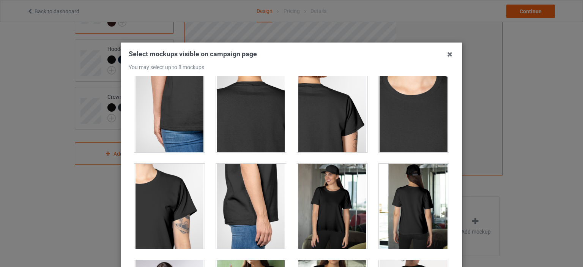
click at [351, 208] on div at bounding box center [332, 206] width 70 height 85
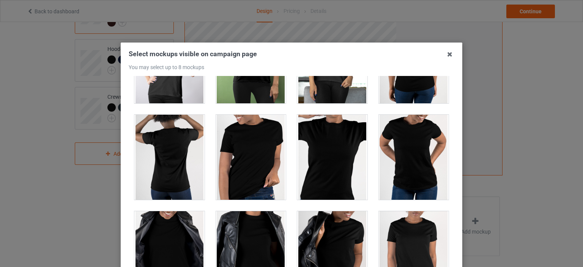
scroll to position [570, 0]
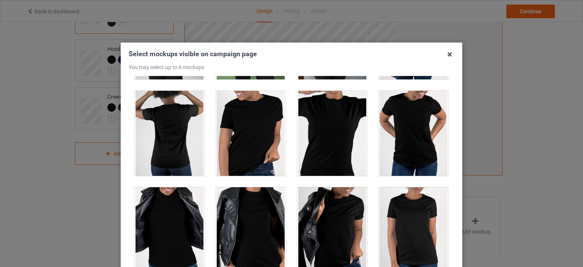
click at [403, 132] on div at bounding box center [414, 133] width 70 height 85
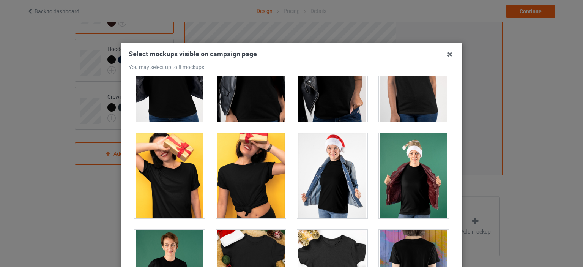
scroll to position [721, 0]
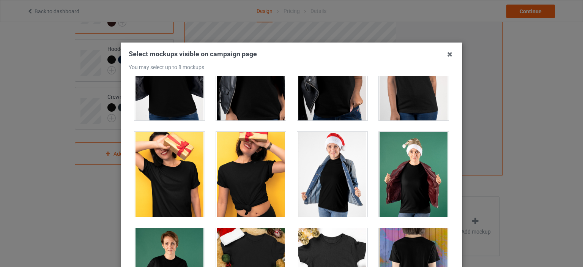
click at [423, 182] on div at bounding box center [414, 174] width 70 height 85
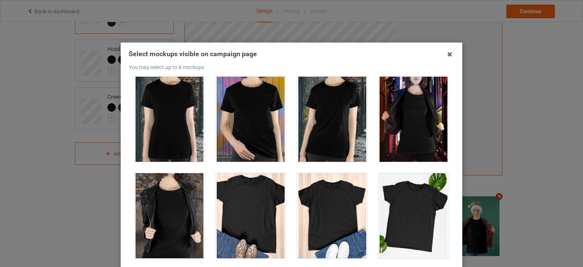
scroll to position [987, 0]
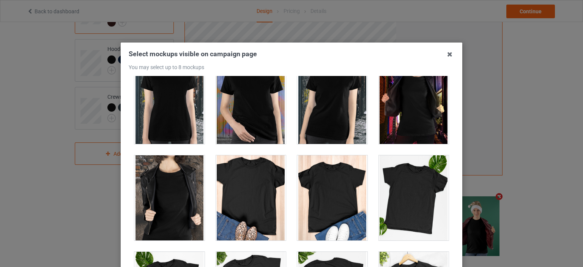
click at [424, 204] on div at bounding box center [414, 197] width 70 height 85
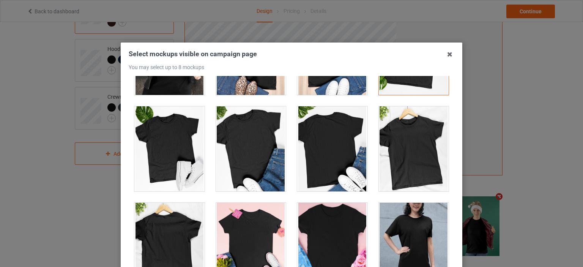
scroll to position [1139, 0]
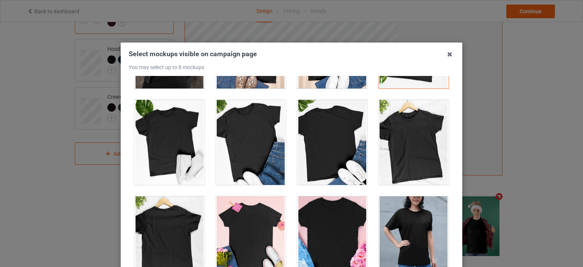
click at [379, 154] on div at bounding box center [414, 142] width 70 height 85
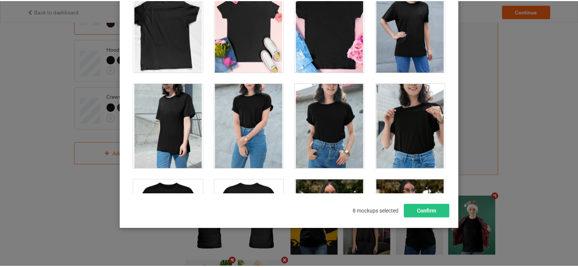
scroll to position [100, 0]
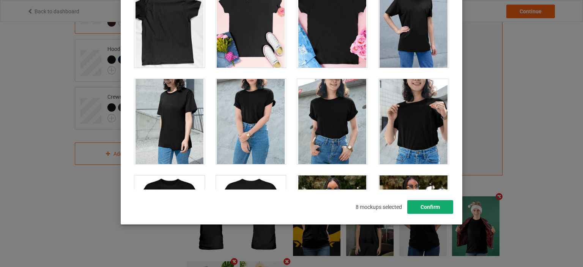
click at [434, 208] on button "Confirm" at bounding box center [430, 207] width 46 height 14
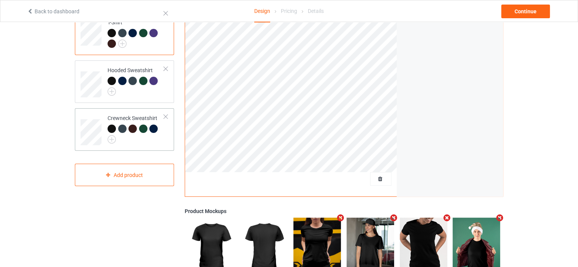
scroll to position [114, 0]
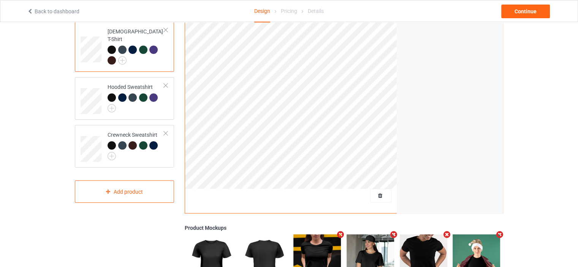
click at [144, 114] on div "Premium Fit Mens Tee [DEMOGRAPHIC_DATA] T-Shirt Hooded Sweatshirt Crewneck Swea…" at bounding box center [124, 71] width 99 height 194
click at [167, 105] on td "Hooded Sweatshirt" at bounding box center [135, 98] width 65 height 36
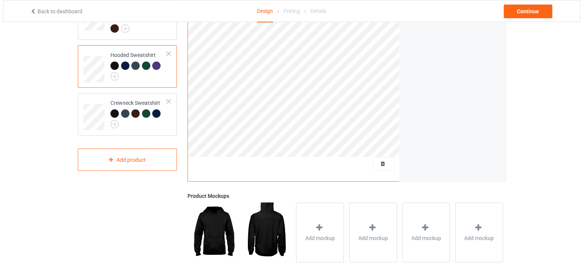
scroll to position [190, 0]
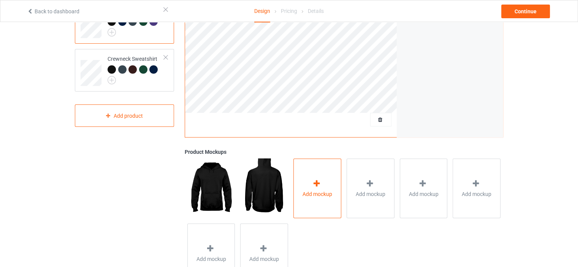
click at [311, 185] on div "Add mockup" at bounding box center [317, 188] width 48 height 60
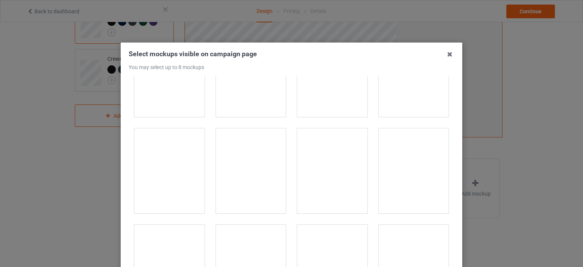
scroll to position [835, 0]
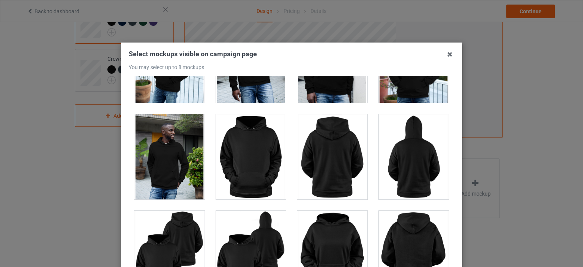
click at [262, 153] on div at bounding box center [251, 156] width 70 height 85
click at [327, 235] on div at bounding box center [332, 253] width 70 height 85
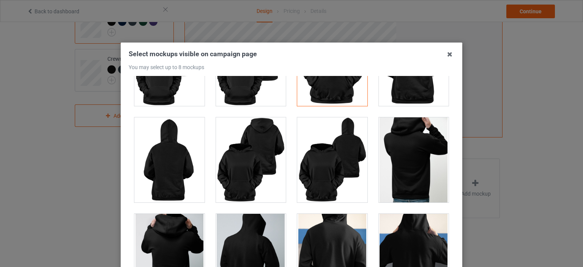
scroll to position [1177, 0]
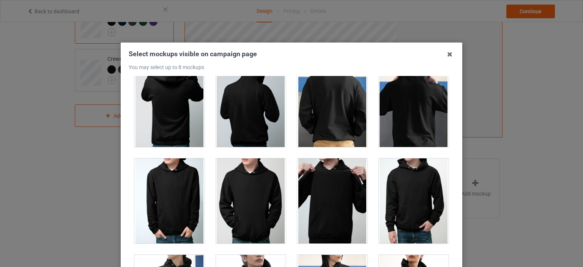
click at [311, 206] on div at bounding box center [332, 200] width 70 height 85
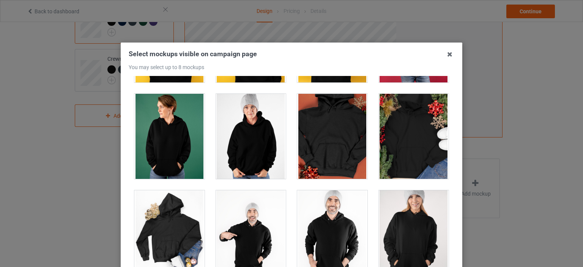
scroll to position [1557, 0]
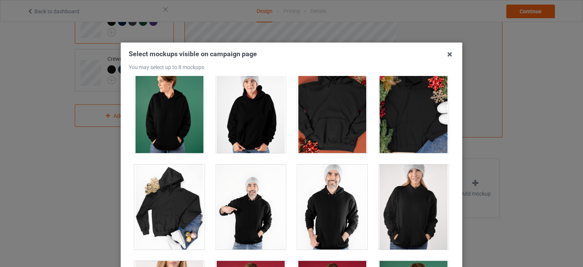
click at [228, 121] on div at bounding box center [251, 110] width 70 height 85
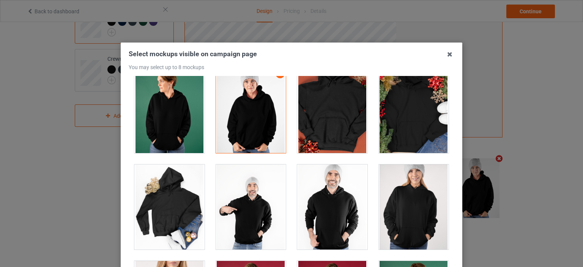
click at [247, 199] on div at bounding box center [251, 206] width 70 height 85
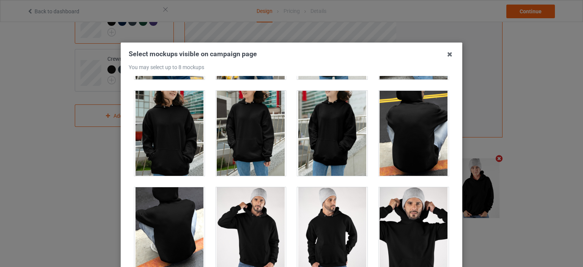
scroll to position [2278, 0]
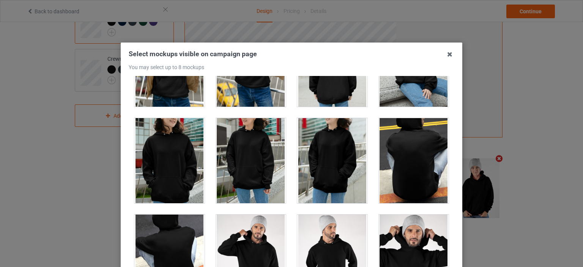
click at [339, 152] on div at bounding box center [332, 160] width 70 height 85
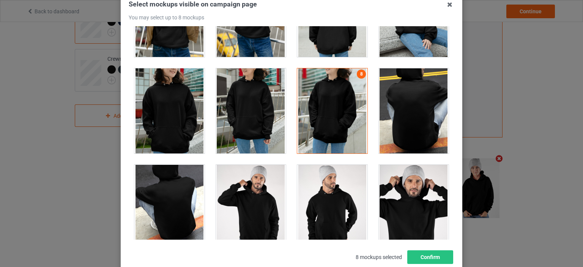
scroll to position [100, 0]
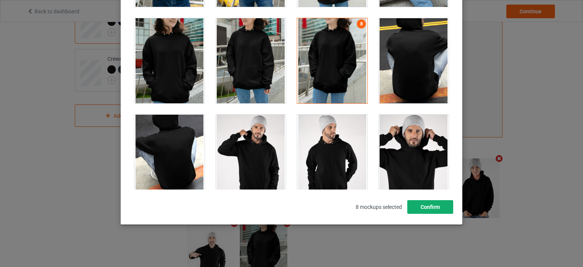
click at [437, 212] on button "Confirm" at bounding box center [430, 207] width 46 height 14
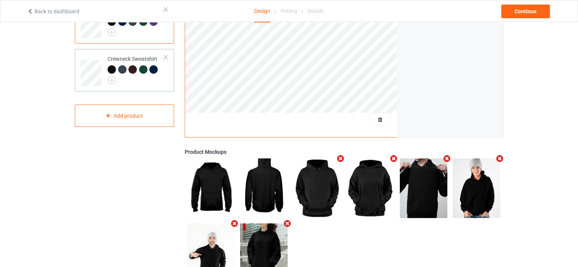
click at [137, 74] on div at bounding box center [135, 74] width 57 height 19
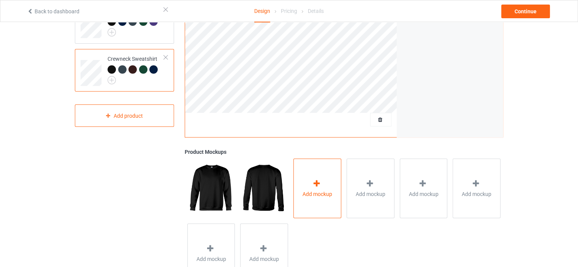
click at [311, 197] on div "Add mockup" at bounding box center [317, 188] width 48 height 60
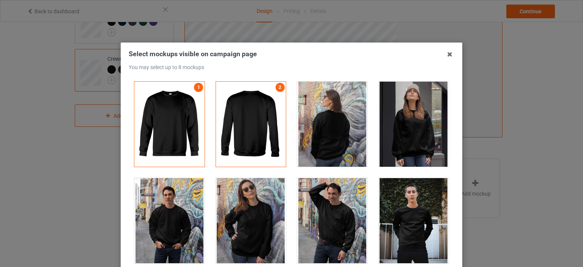
click at [190, 210] on div at bounding box center [169, 220] width 70 height 85
click at [261, 214] on div at bounding box center [251, 220] width 70 height 85
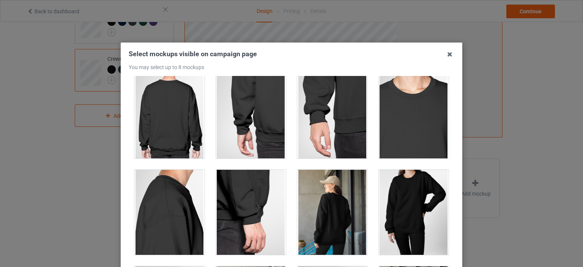
scroll to position [494, 0]
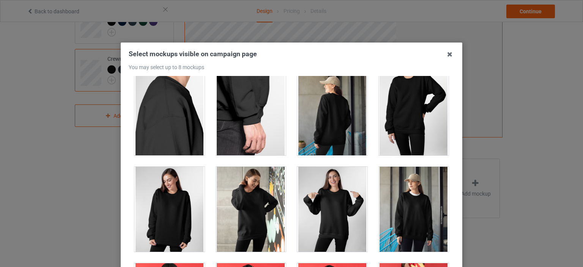
click at [318, 208] on div at bounding box center [332, 209] width 70 height 85
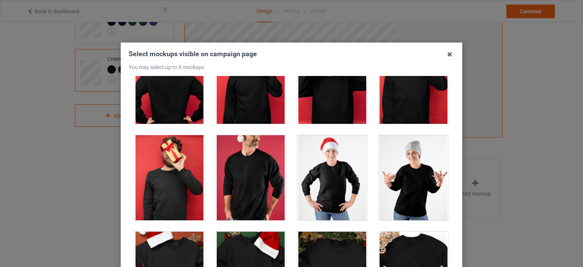
scroll to position [797, 0]
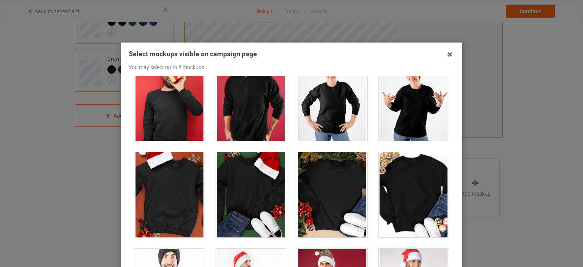
click at [256, 127] on div at bounding box center [251, 98] width 70 height 85
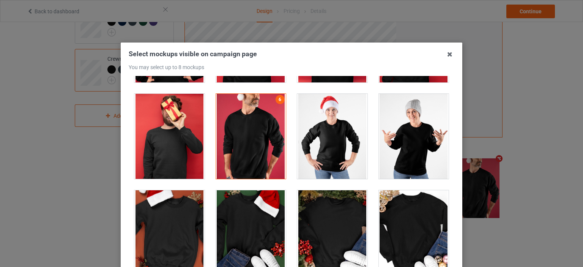
click at [313, 161] on div at bounding box center [332, 136] width 70 height 85
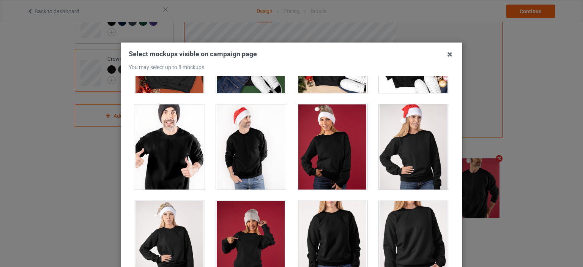
scroll to position [987, 0]
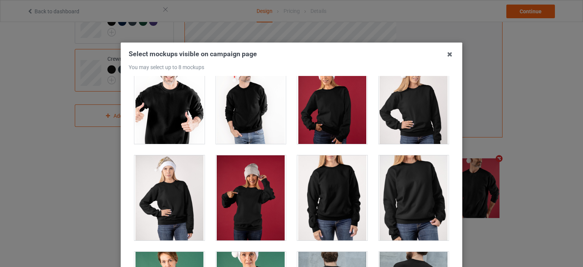
click at [155, 104] on div at bounding box center [169, 101] width 70 height 85
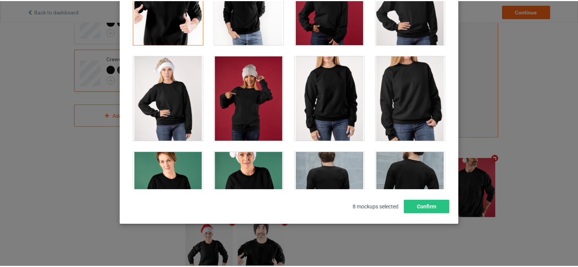
scroll to position [100, 0]
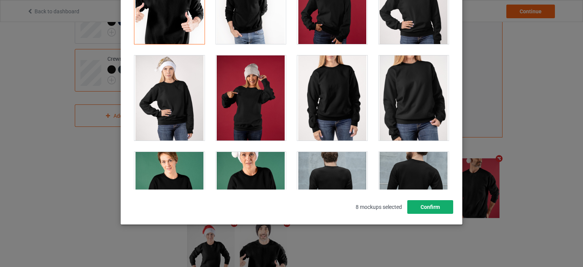
click at [434, 200] on button "Confirm" at bounding box center [430, 207] width 46 height 14
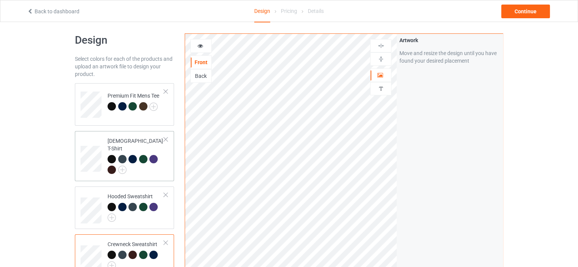
scroll to position [0, 0]
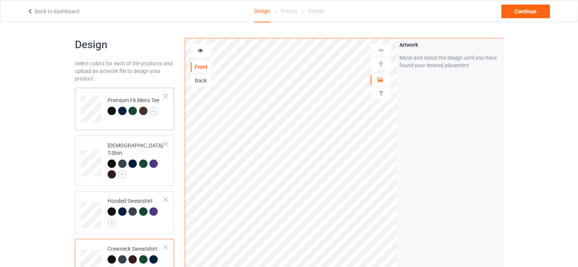
click at [137, 120] on td "Premium Fit Mens Tee" at bounding box center [135, 107] width 65 height 32
click at [518, 14] on div "Continue" at bounding box center [525, 12] width 49 height 14
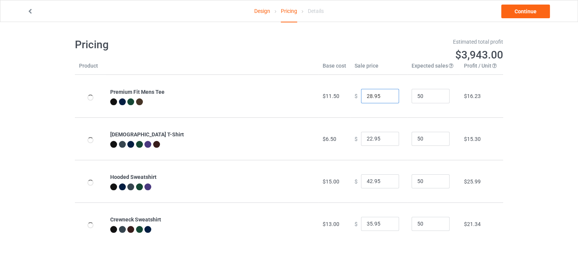
click at [366, 95] on input "28.95" at bounding box center [380, 96] width 38 height 14
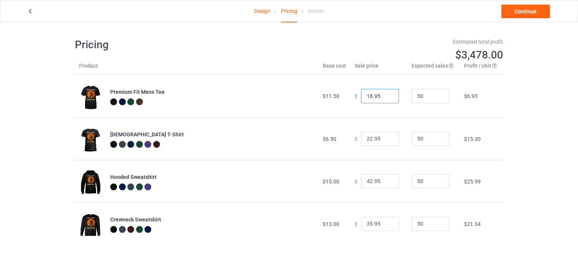
type input "18.95"
click at [368, 137] on input "22.95" at bounding box center [380, 139] width 38 height 14
type input "18.95"
click at [368, 179] on input "42.95" at bounding box center [380, 181] width 38 height 14
type input "29.95"
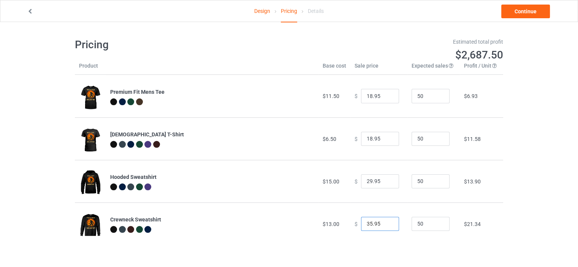
click at [367, 219] on input "35.95" at bounding box center [380, 224] width 38 height 14
type input "25.95"
click at [508, 8] on link "Continue" at bounding box center [525, 12] width 49 height 14
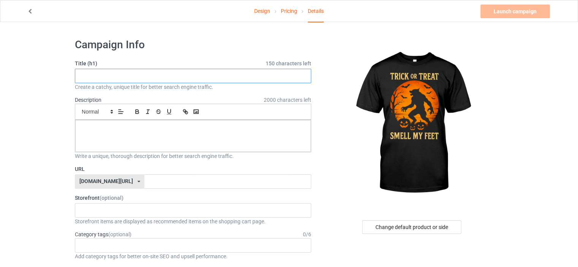
click at [270, 82] on input "text" at bounding box center [193, 76] width 236 height 14
paste input "Sasquatch Smell My Feet Funny"
type input "Sasquatch Smell My Feet Funny"
click at [220, 132] on div at bounding box center [192, 136] width 235 height 32
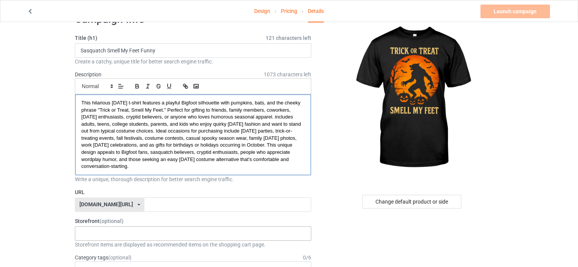
scroll to position [38, 0]
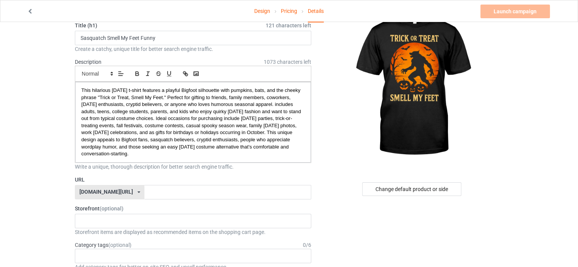
click at [109, 191] on div "[DOMAIN_NAME][URL]" at bounding box center [106, 191] width 54 height 5
click at [117, 214] on div "[DOMAIN_NAME][URL]" at bounding box center [109, 220] width 69 height 14
click at [147, 183] on div "URL [DOMAIN_NAME][URL] [DOMAIN_NAME][URL] [DOMAIN_NAME][URL] 61593155afa3620afb…" at bounding box center [193, 188] width 236 height 24
click at [144, 189] on input "text" at bounding box center [227, 192] width 166 height 14
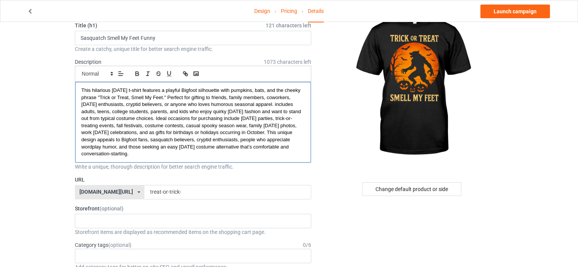
click at [122, 89] on span "This hilarious [DATE] t-shirt features a playful Bigfoot silhouette with pumpki…" at bounding box center [191, 121] width 221 height 69
copy span "[DATE]"
click at [166, 193] on input "treat-or-trick-" at bounding box center [227, 192] width 166 height 14
paste input "[DATE]"
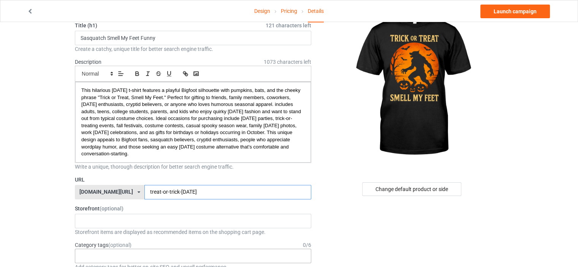
scroll to position [76, 0]
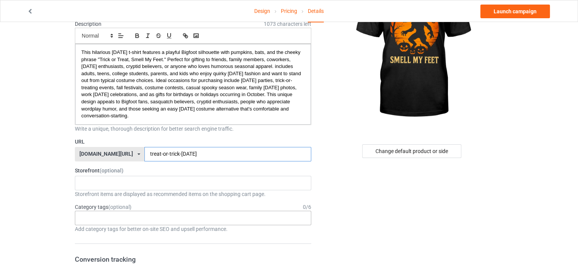
type input "treat-or-trick-[DATE]"
click at [108, 220] on div "Age > [DEMOGRAPHIC_DATA] > 1 Age > [DEMOGRAPHIC_DATA] Months > 1 Month Age > [D…" at bounding box center [193, 218] width 236 height 14
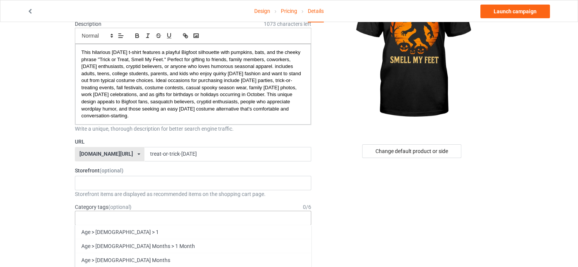
paste input "[DATE]"
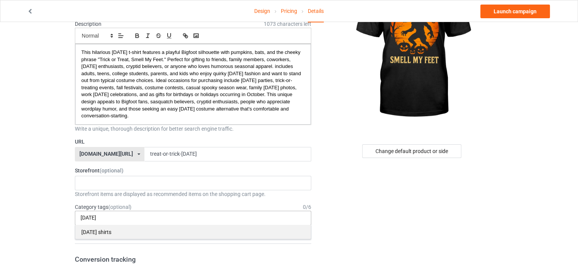
type input "[DATE]"
click at [113, 229] on div "[DATE] shirts" at bounding box center [192, 232] width 235 height 14
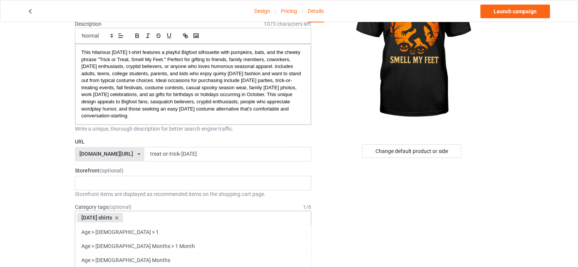
paste input "[DATE]"
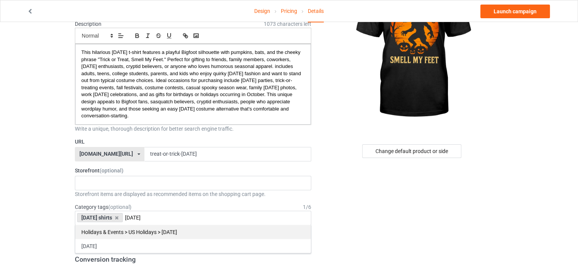
type input "[DATE]"
click at [115, 227] on div "Holidays & Events > US Holidays > [DATE]" at bounding box center [192, 232] width 235 height 14
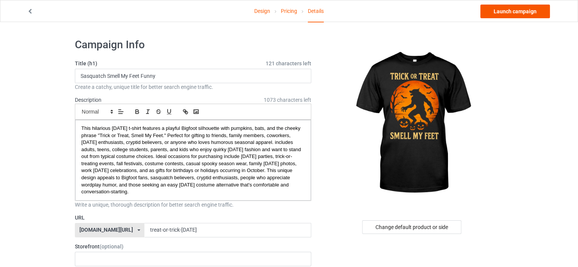
click at [490, 18] on div "Design Pricing Details Launch campaign" at bounding box center [289, 10] width 534 height 21
click at [500, 13] on link "Launch campaign" at bounding box center [514, 12] width 69 height 14
